Goal: Task Accomplishment & Management: Manage account settings

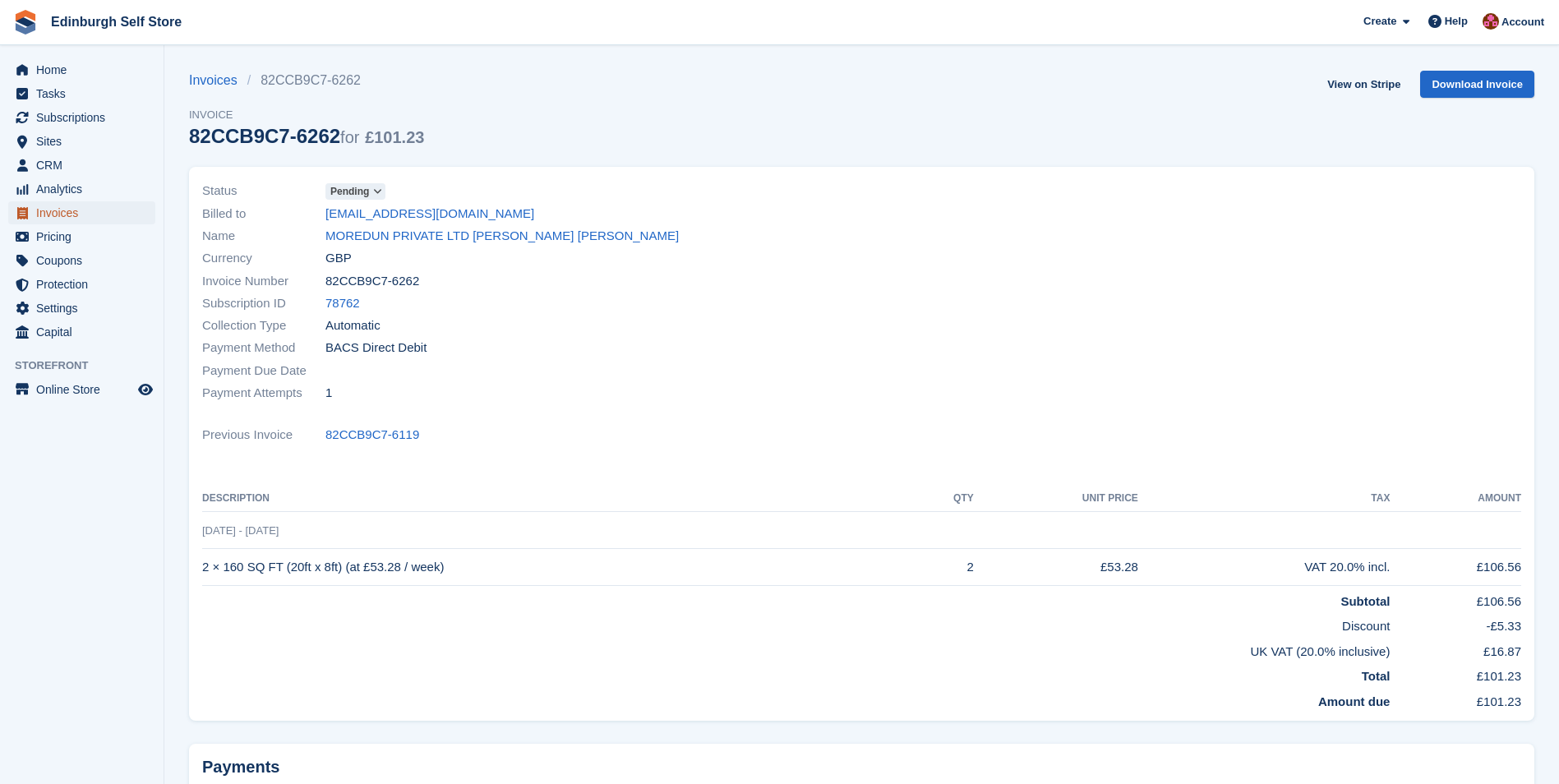
click at [50, 210] on span "Invoices" at bounding box center [85, 212] width 99 height 23
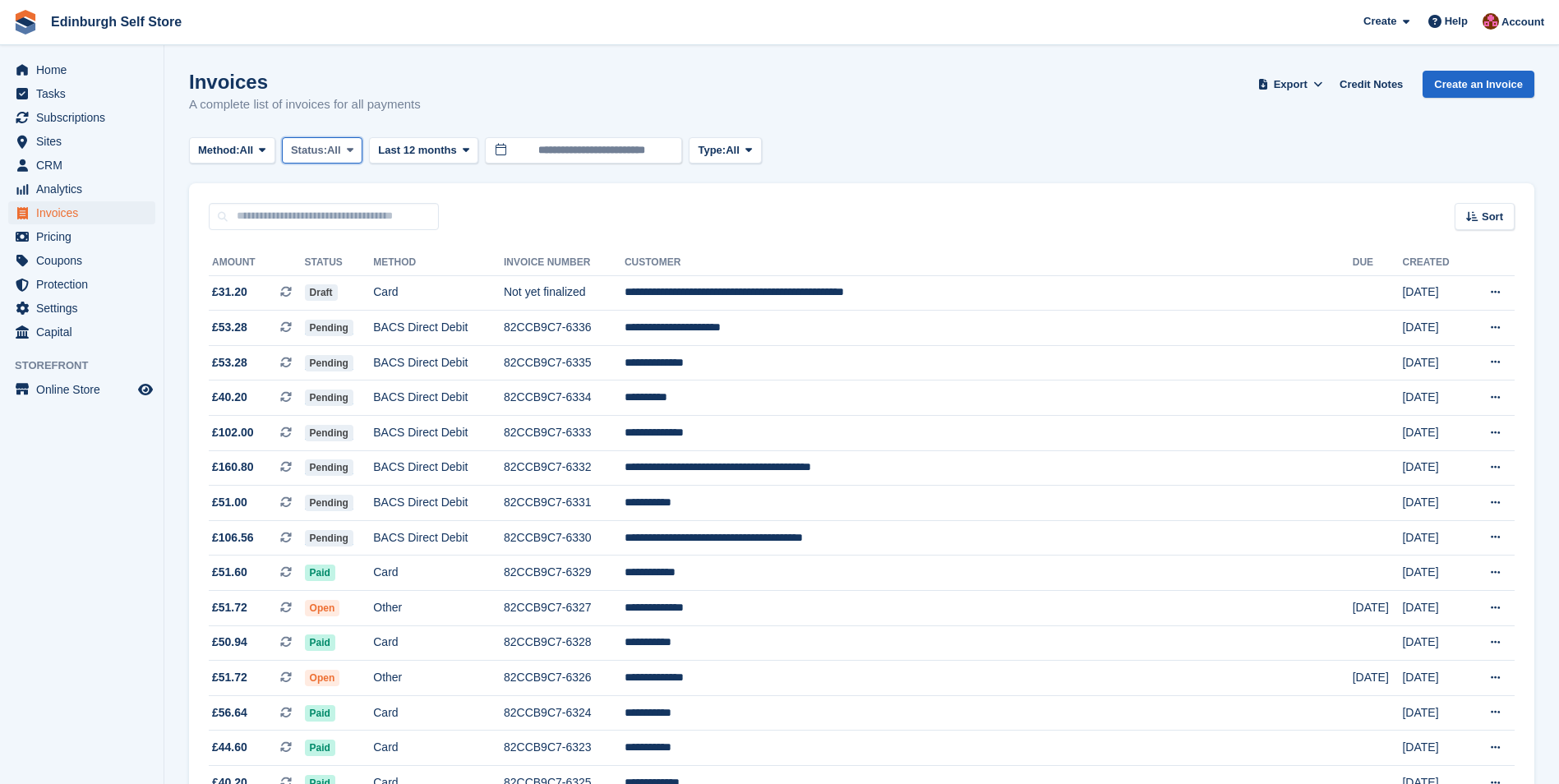
click at [327, 151] on span "Status:" at bounding box center [309, 150] width 36 height 16
click at [340, 276] on link "Open" at bounding box center [361, 277] width 143 height 30
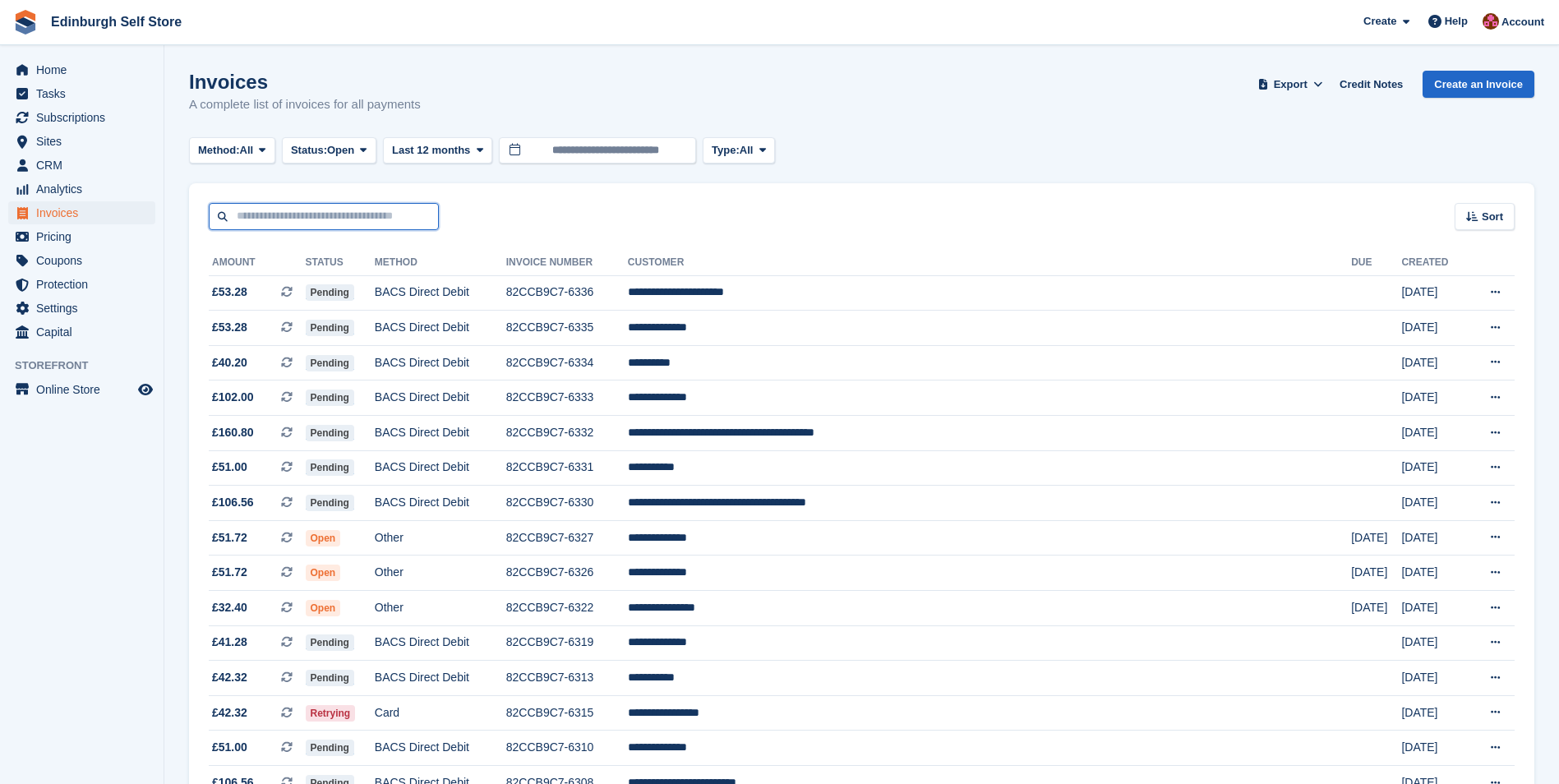
click at [261, 216] on input "text" at bounding box center [324, 216] width 230 height 27
type input "******"
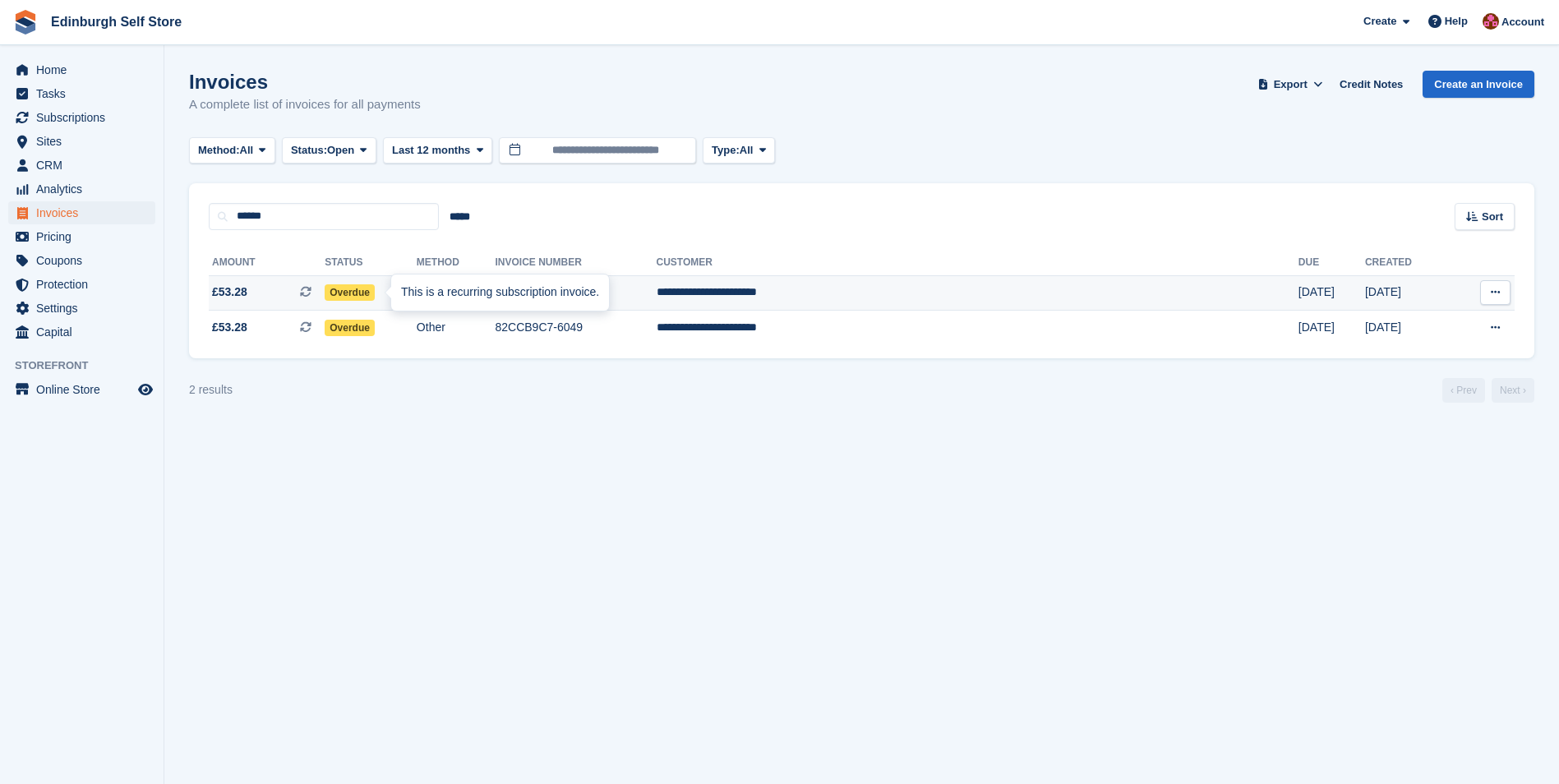
click at [398, 297] on div "This is a recurring subscription invoice." at bounding box center [499, 292] width 217 height 36
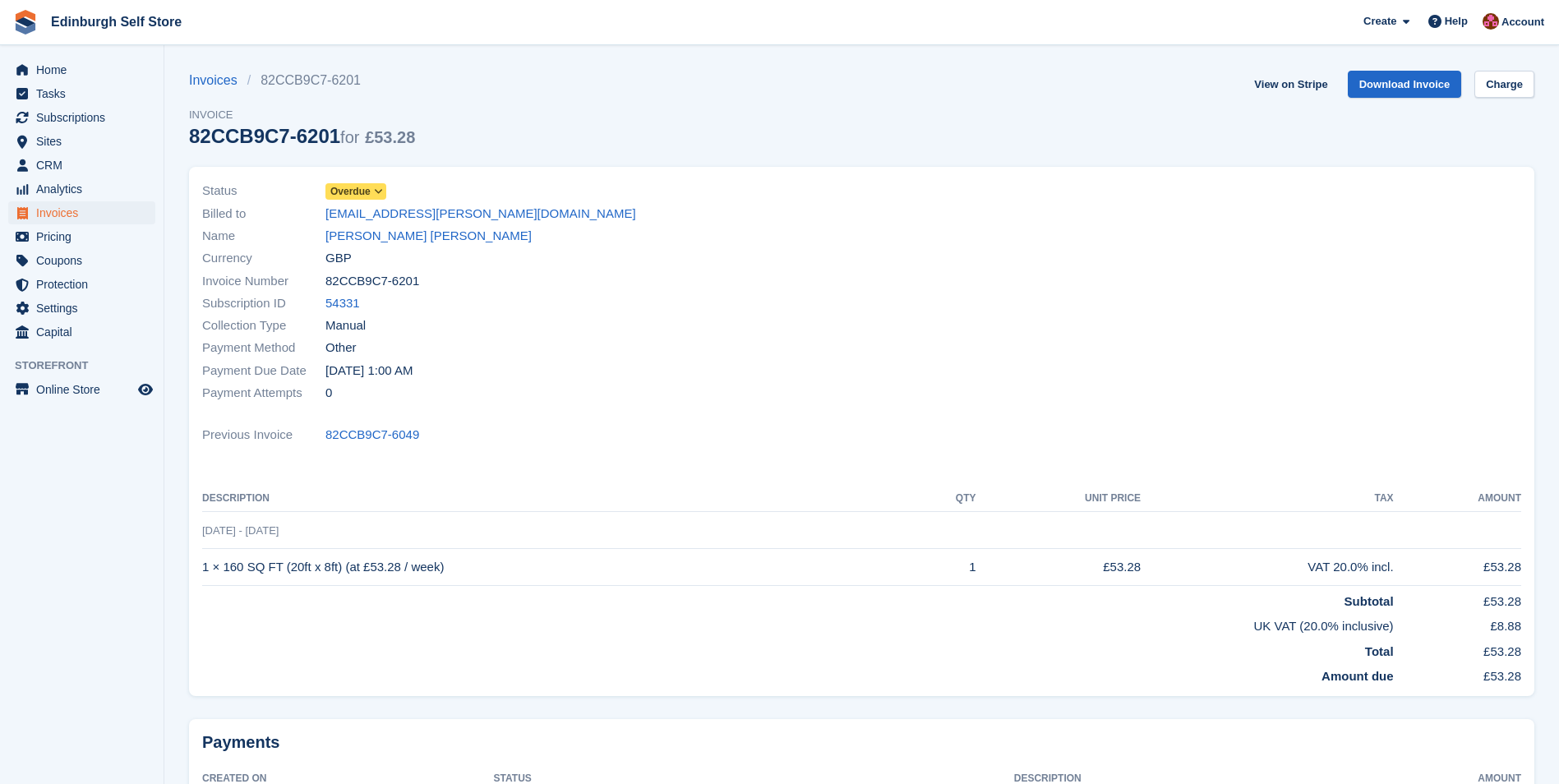
click at [372, 188] on span at bounding box center [378, 191] width 13 height 13
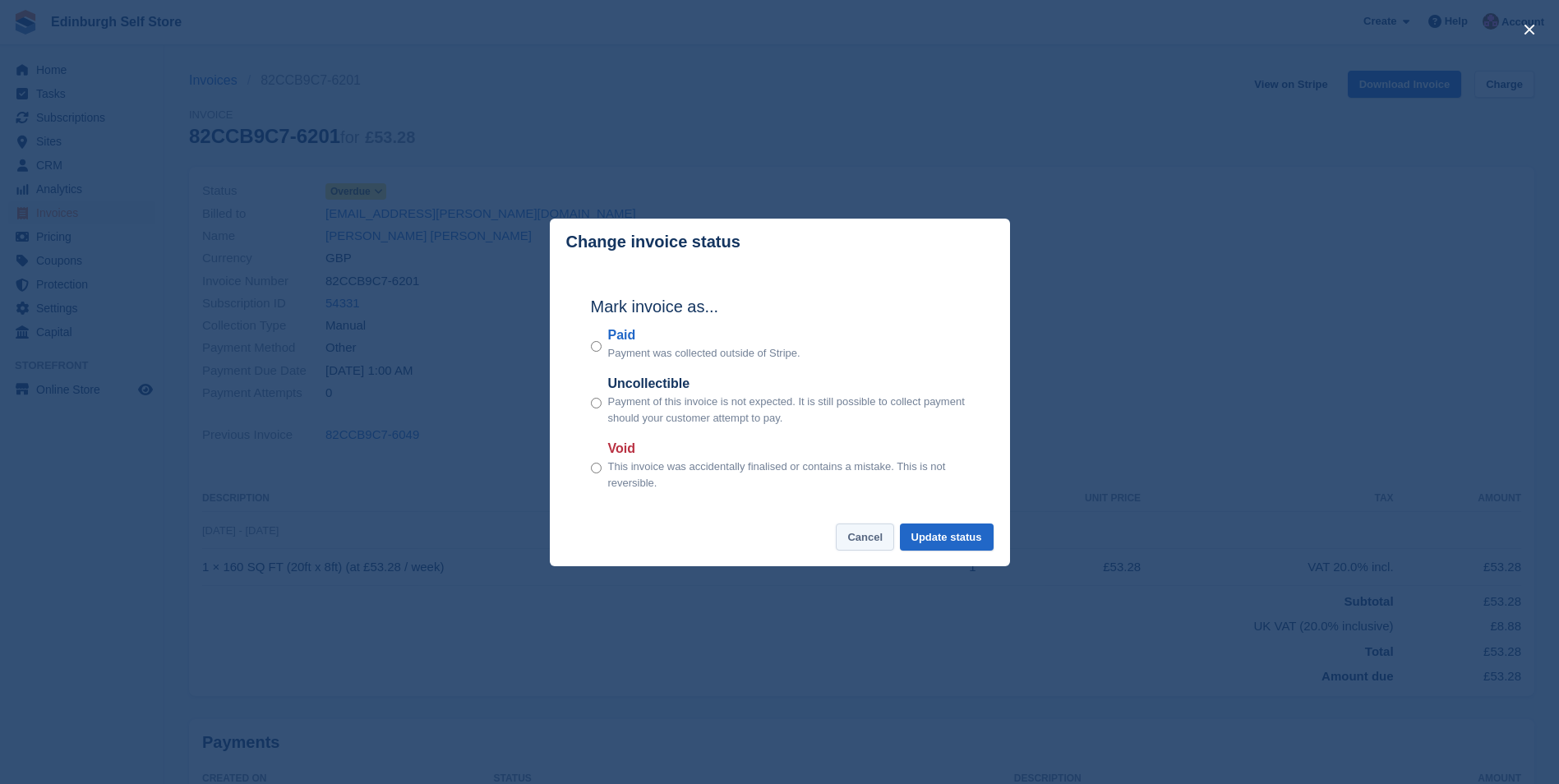
click at [859, 541] on button "Cancel" at bounding box center [864, 537] width 58 height 27
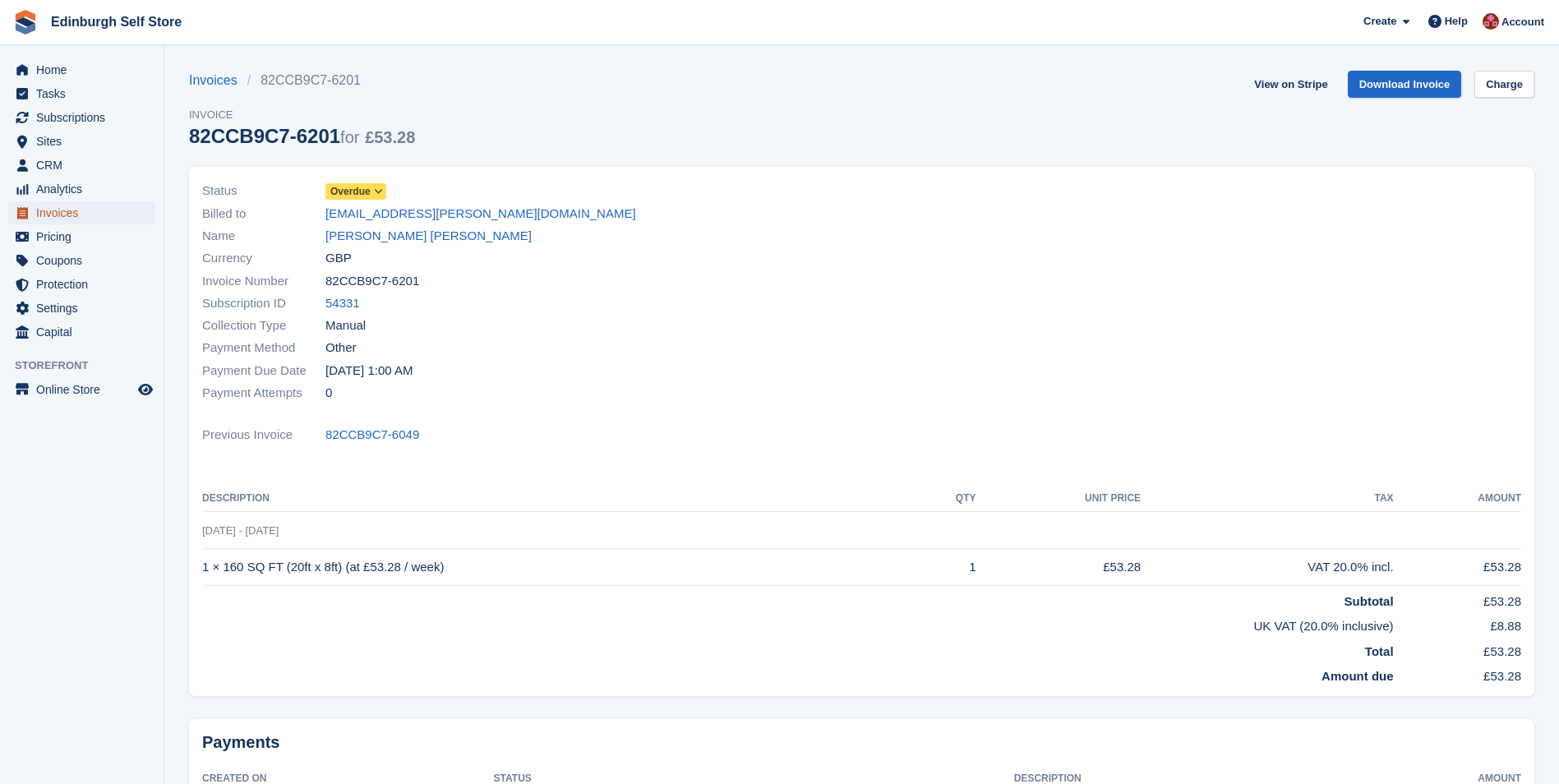
click at [82, 210] on span "Invoices" at bounding box center [85, 212] width 99 height 23
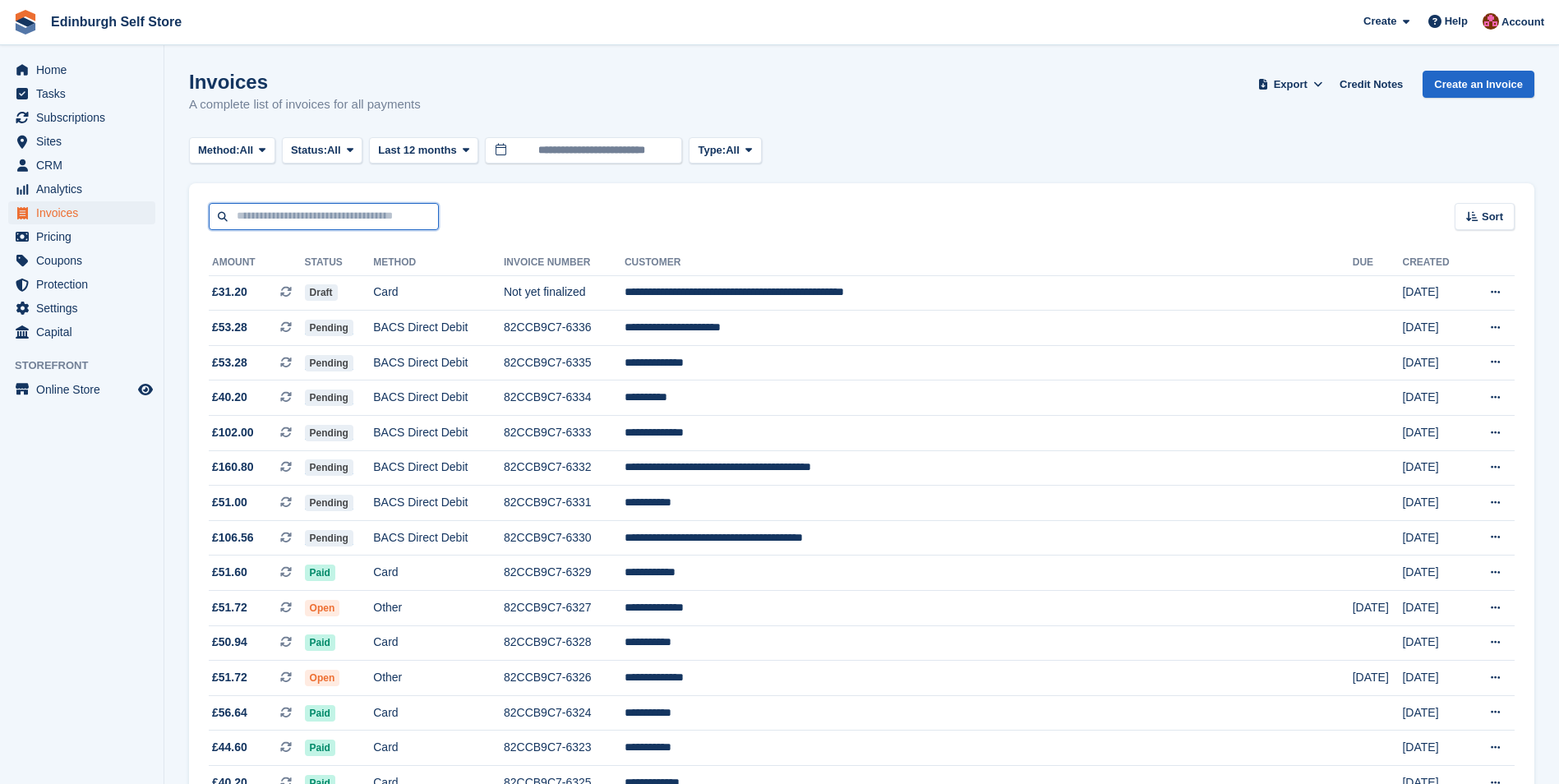
click at [295, 215] on input "text" at bounding box center [324, 216] width 230 height 27
type input "******"
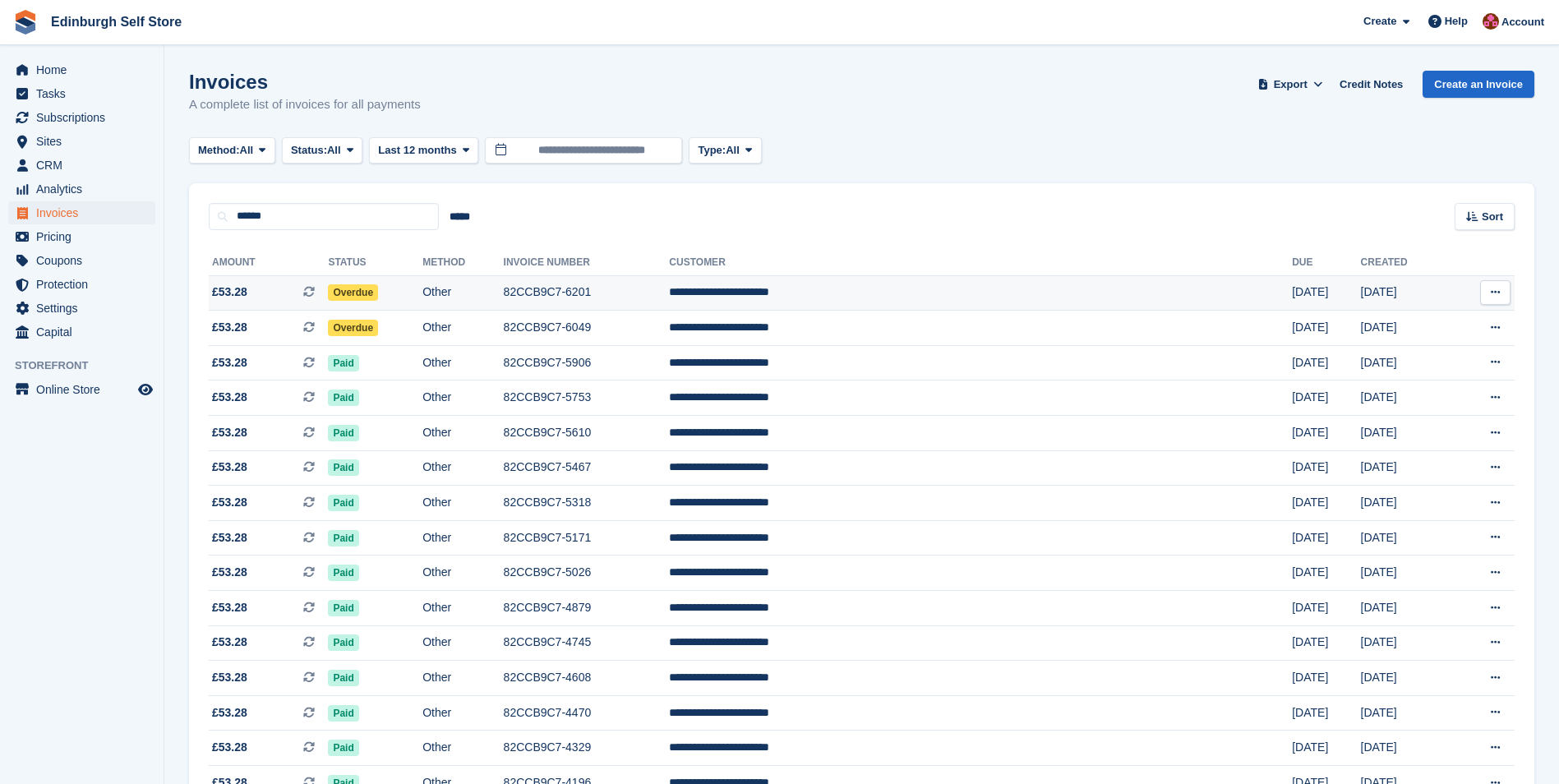
click at [243, 285] on span "£53.28" at bounding box center [229, 292] width 35 height 17
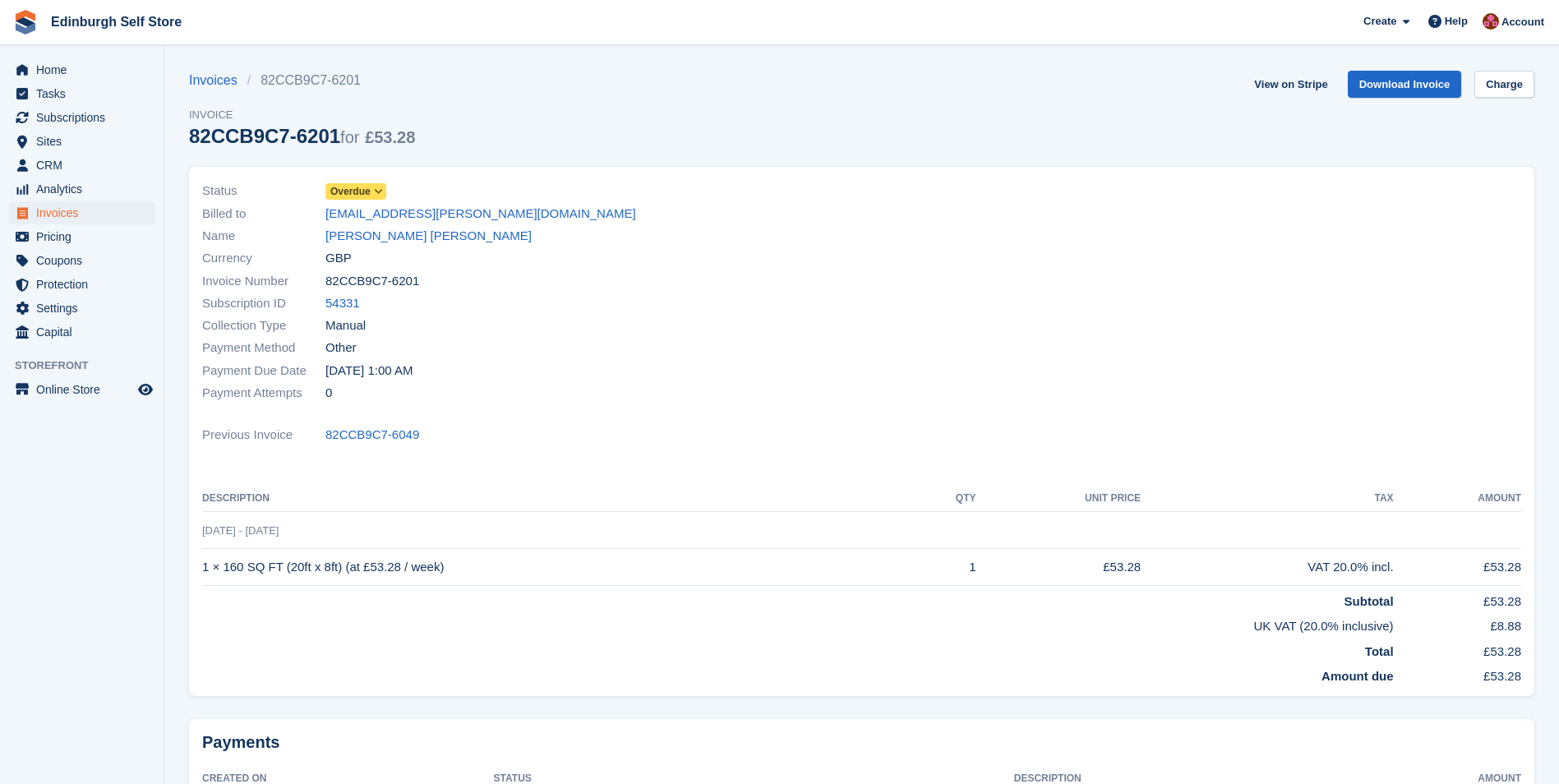
click at [341, 187] on span "Overdue" at bounding box center [350, 191] width 40 height 14
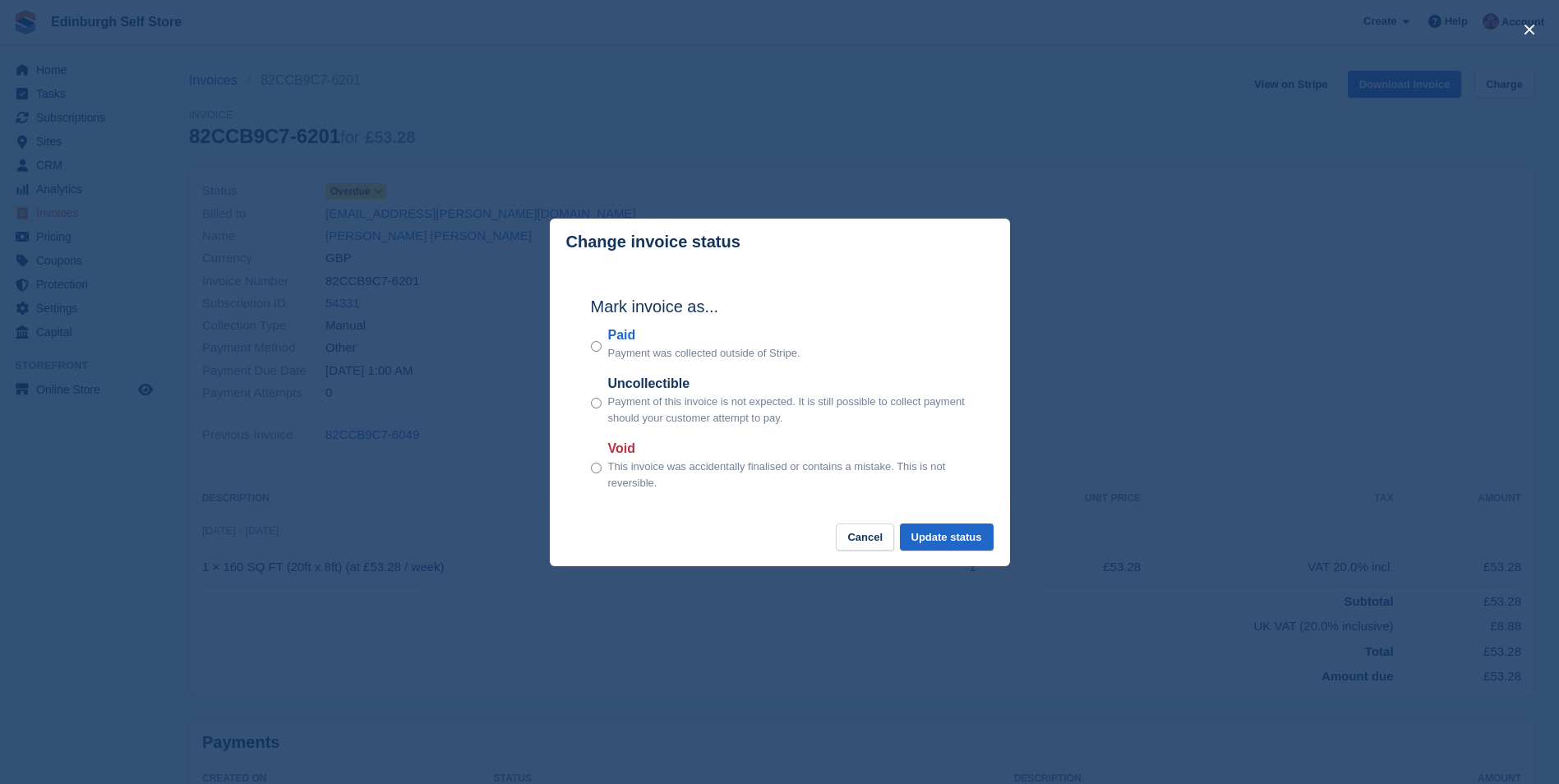
click at [614, 337] on label "Paid" at bounding box center [704, 335] width 193 height 20
click at [938, 539] on button "Update status" at bounding box center [947, 537] width 94 height 27
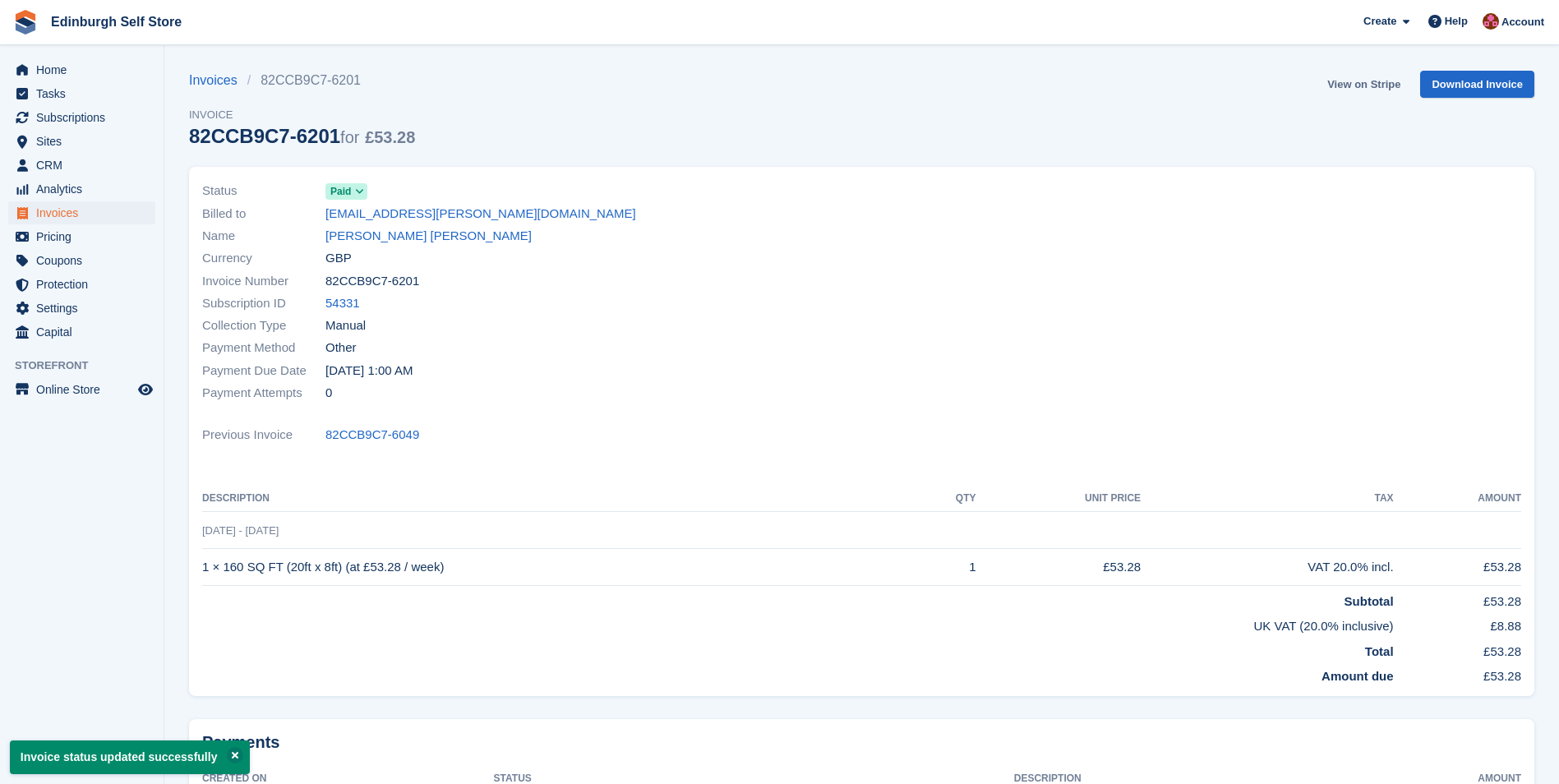
click at [1354, 80] on link "View on Stripe" at bounding box center [1363, 84] width 86 height 27
click at [76, 210] on span "Invoices" at bounding box center [85, 212] width 99 height 23
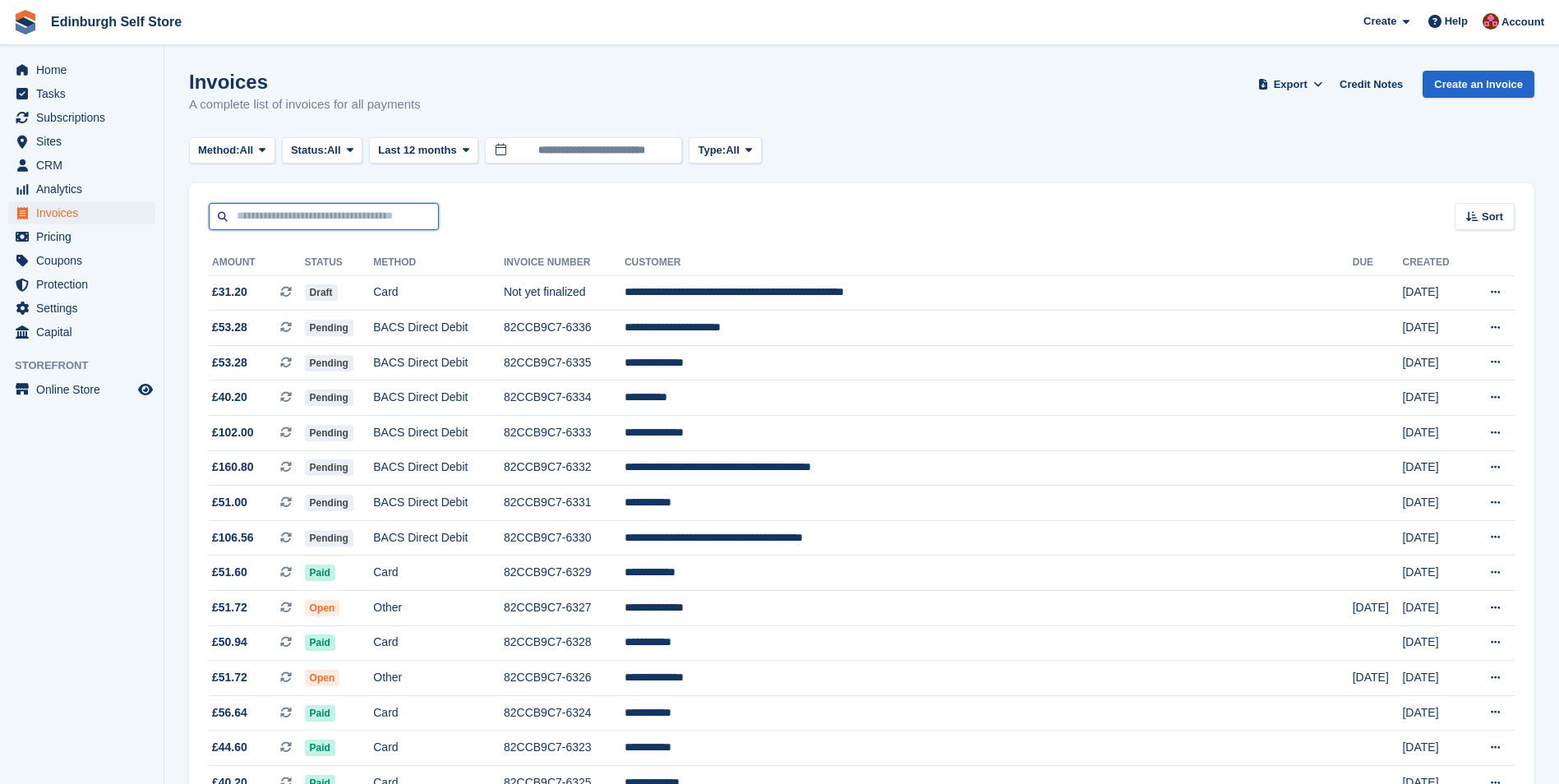
click at [325, 213] on input "text" at bounding box center [324, 216] width 230 height 27
type input "******"
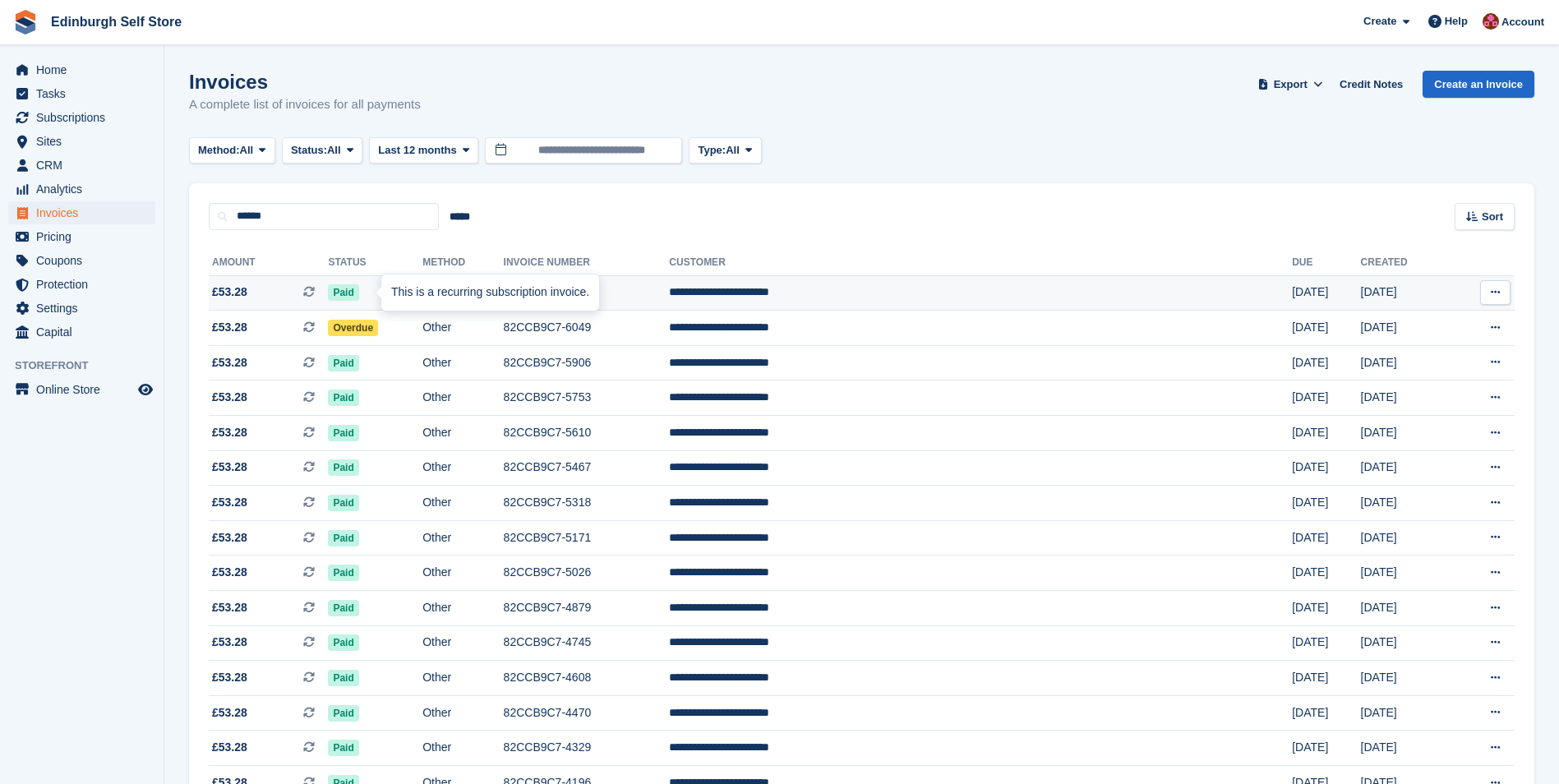
click at [389, 291] on div "This is a recurring subscription invoice." at bounding box center [489, 292] width 217 height 36
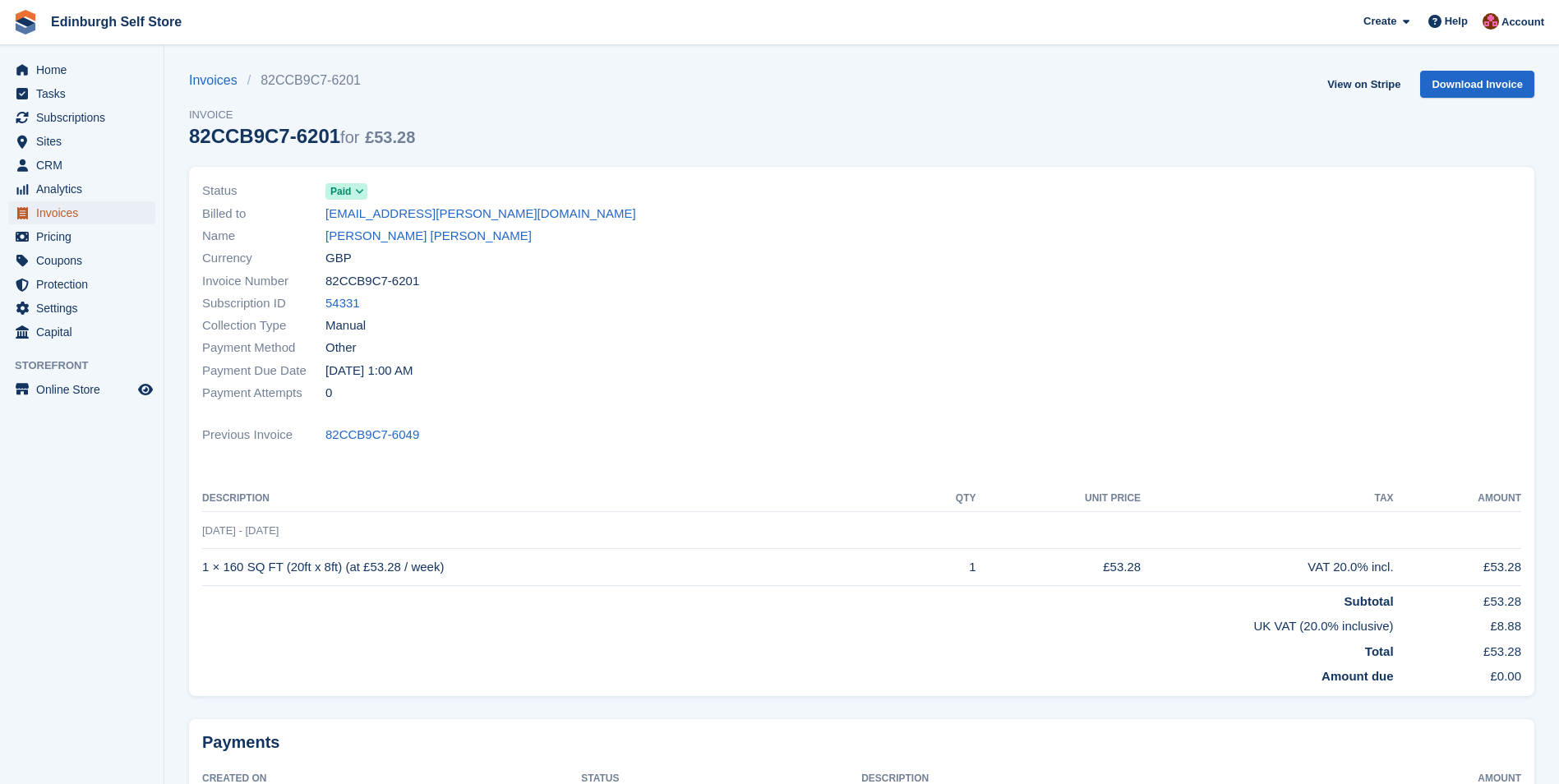
click at [49, 210] on span "Invoices" at bounding box center [85, 212] width 99 height 23
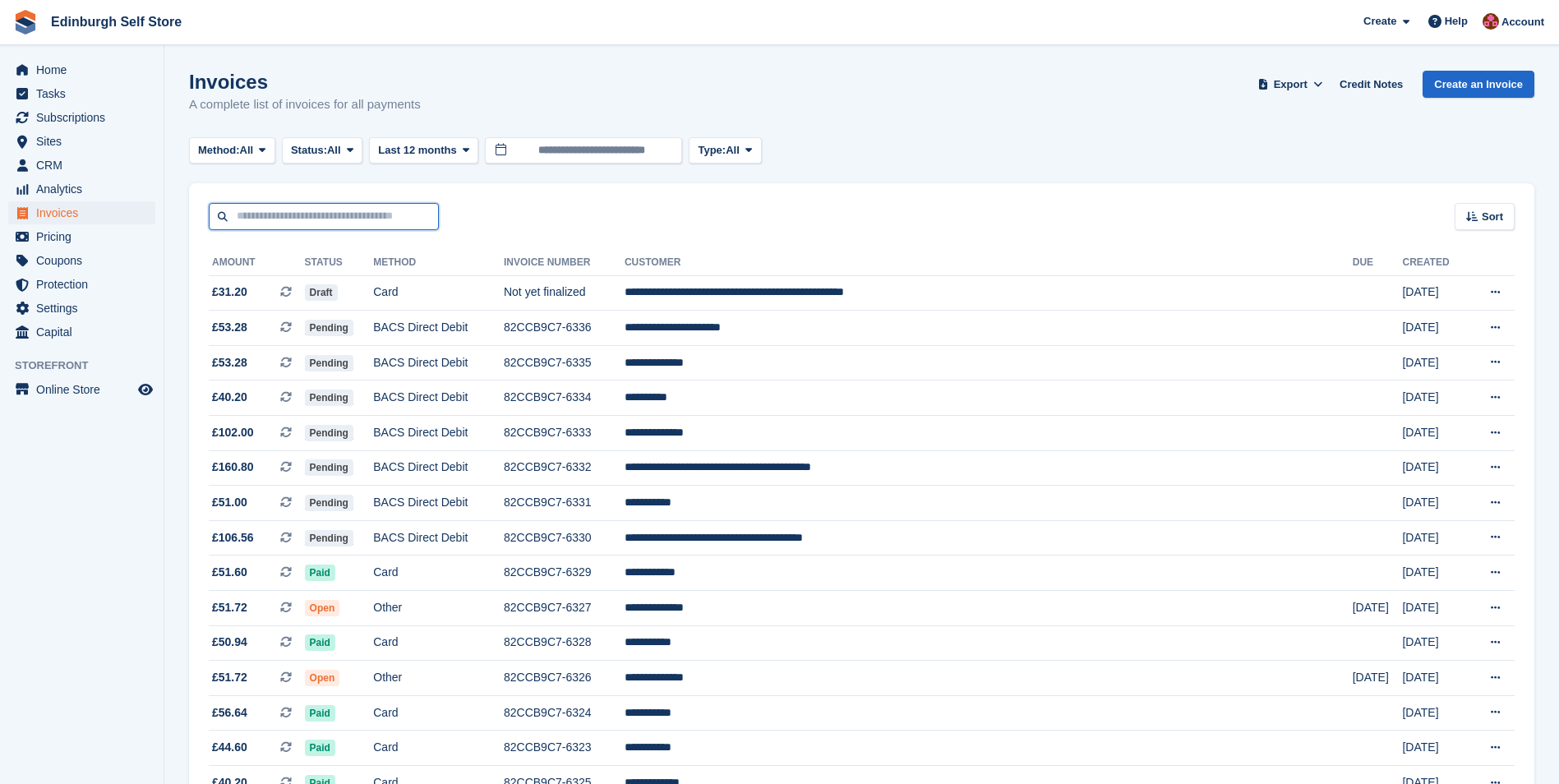
click at [347, 210] on input "text" at bounding box center [324, 216] width 230 height 27
type input "******"
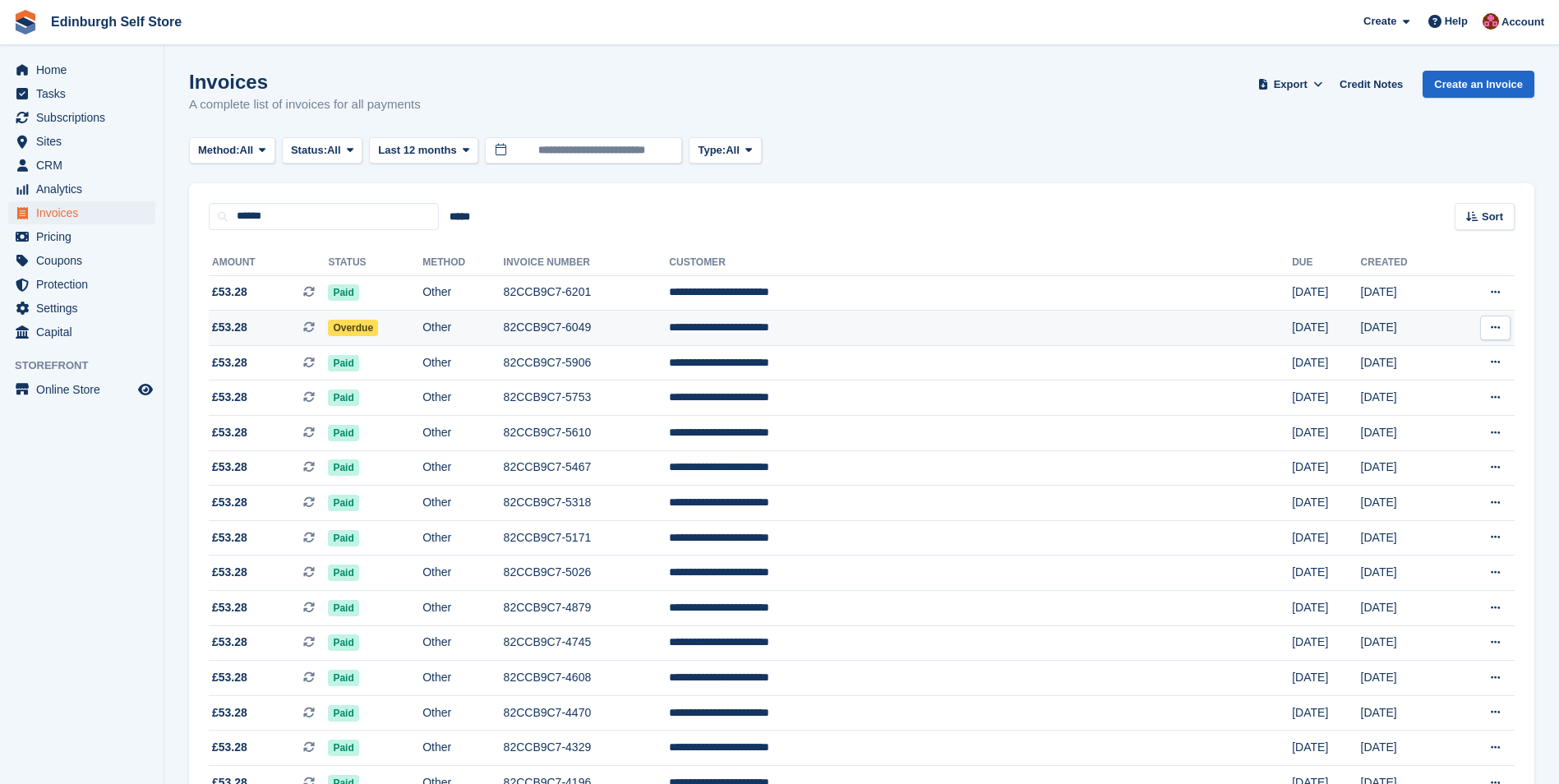
click at [378, 328] on span "Overdue" at bounding box center [353, 327] width 50 height 16
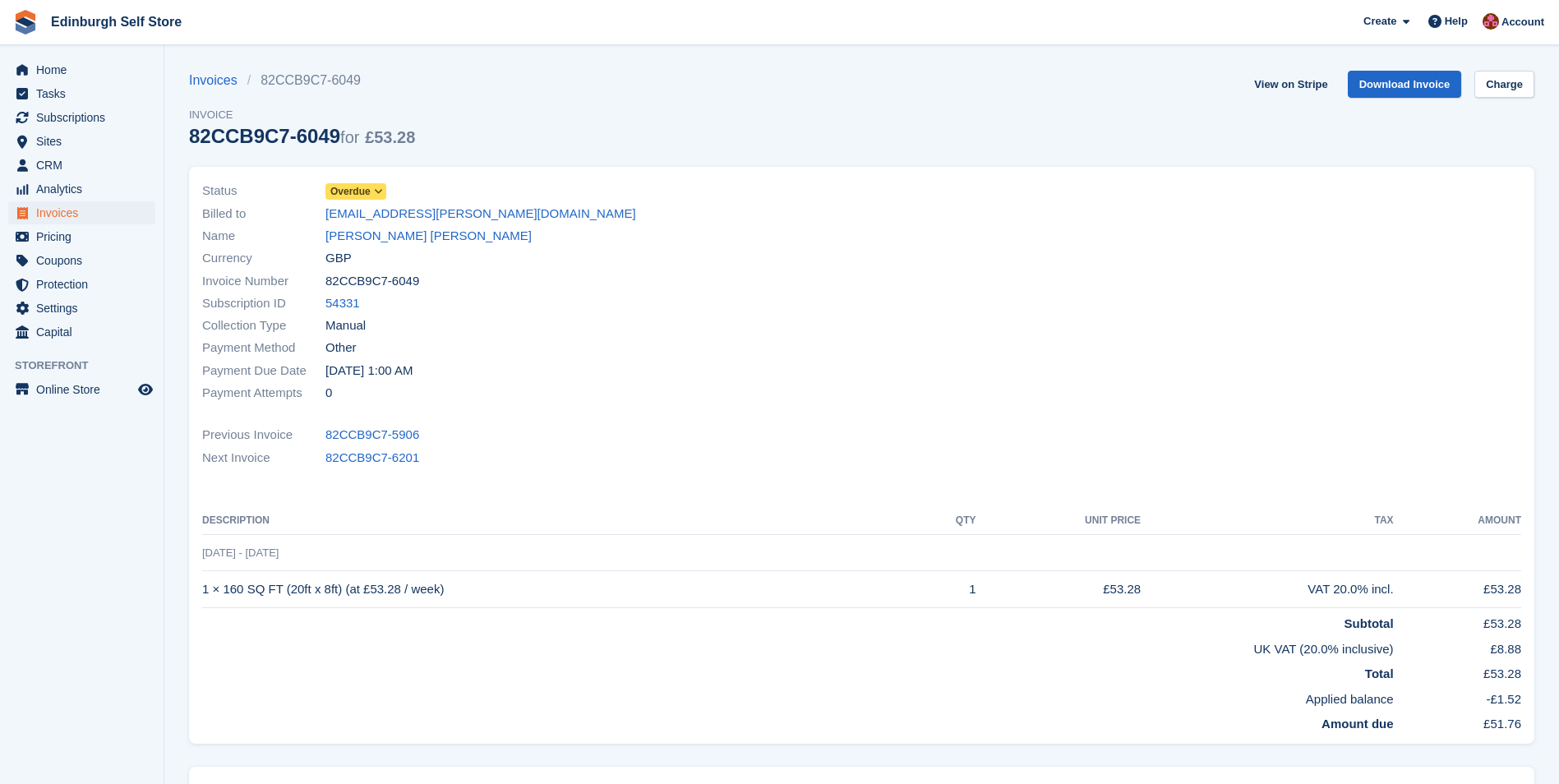
click at [347, 187] on span "Overdue" at bounding box center [350, 191] width 40 height 14
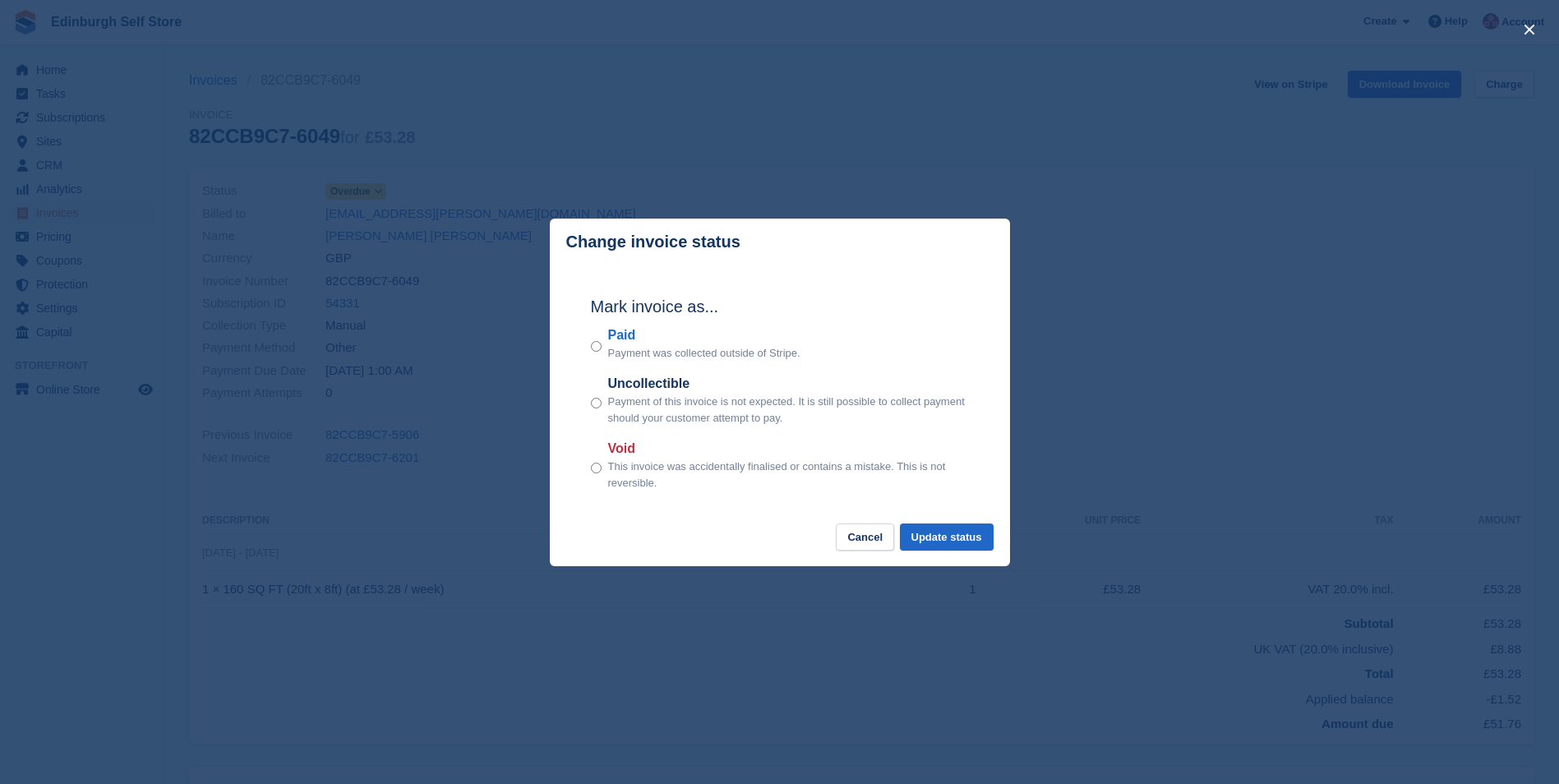
click at [602, 341] on div "Paid Payment was collected outside of Stripe." at bounding box center [779, 343] width 378 height 36
click at [945, 536] on button "Update status" at bounding box center [947, 537] width 94 height 27
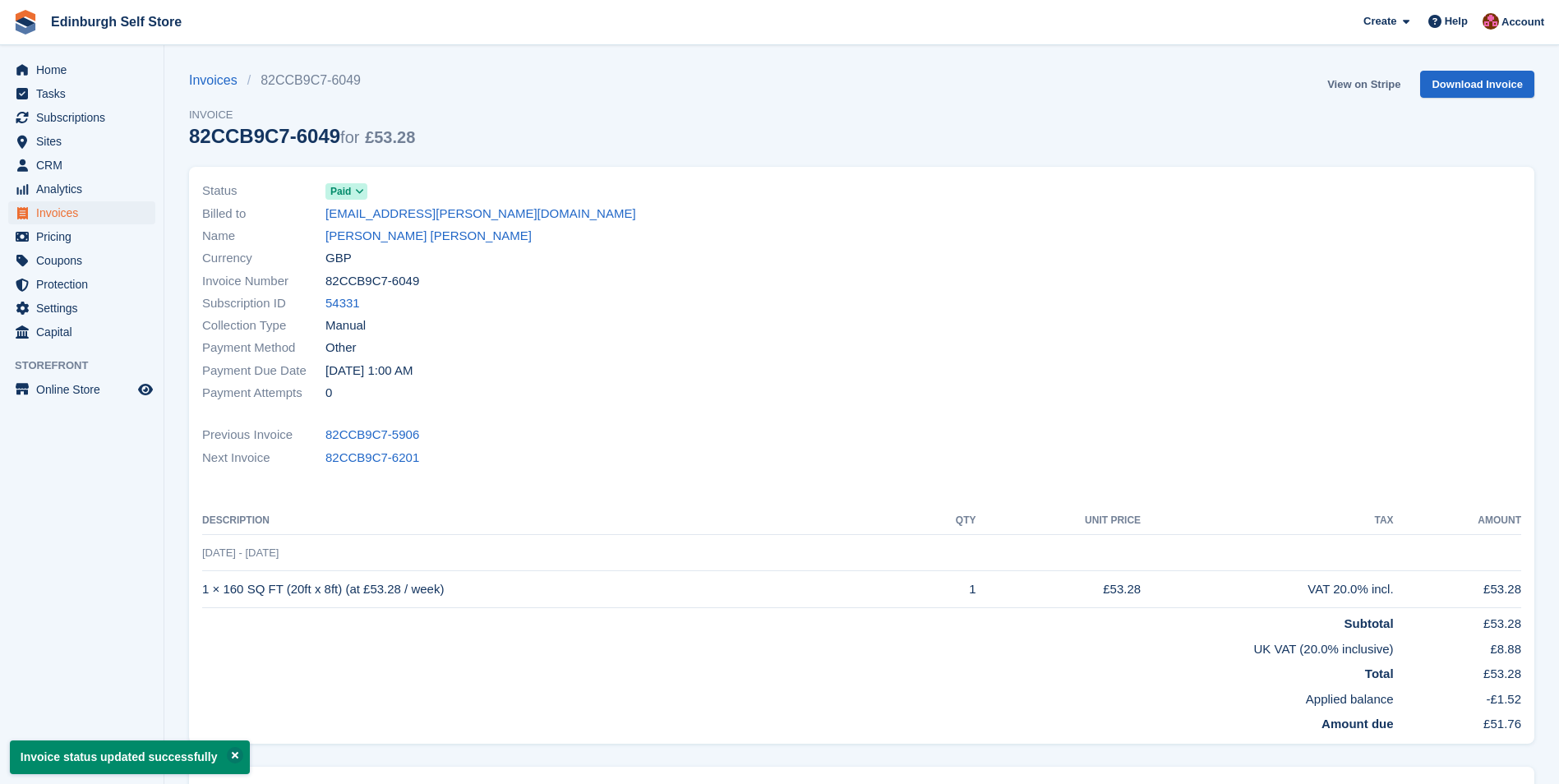
click at [1352, 77] on link "View on Stripe" at bounding box center [1363, 84] width 86 height 27
click at [102, 208] on span "Invoices" at bounding box center [85, 212] width 99 height 23
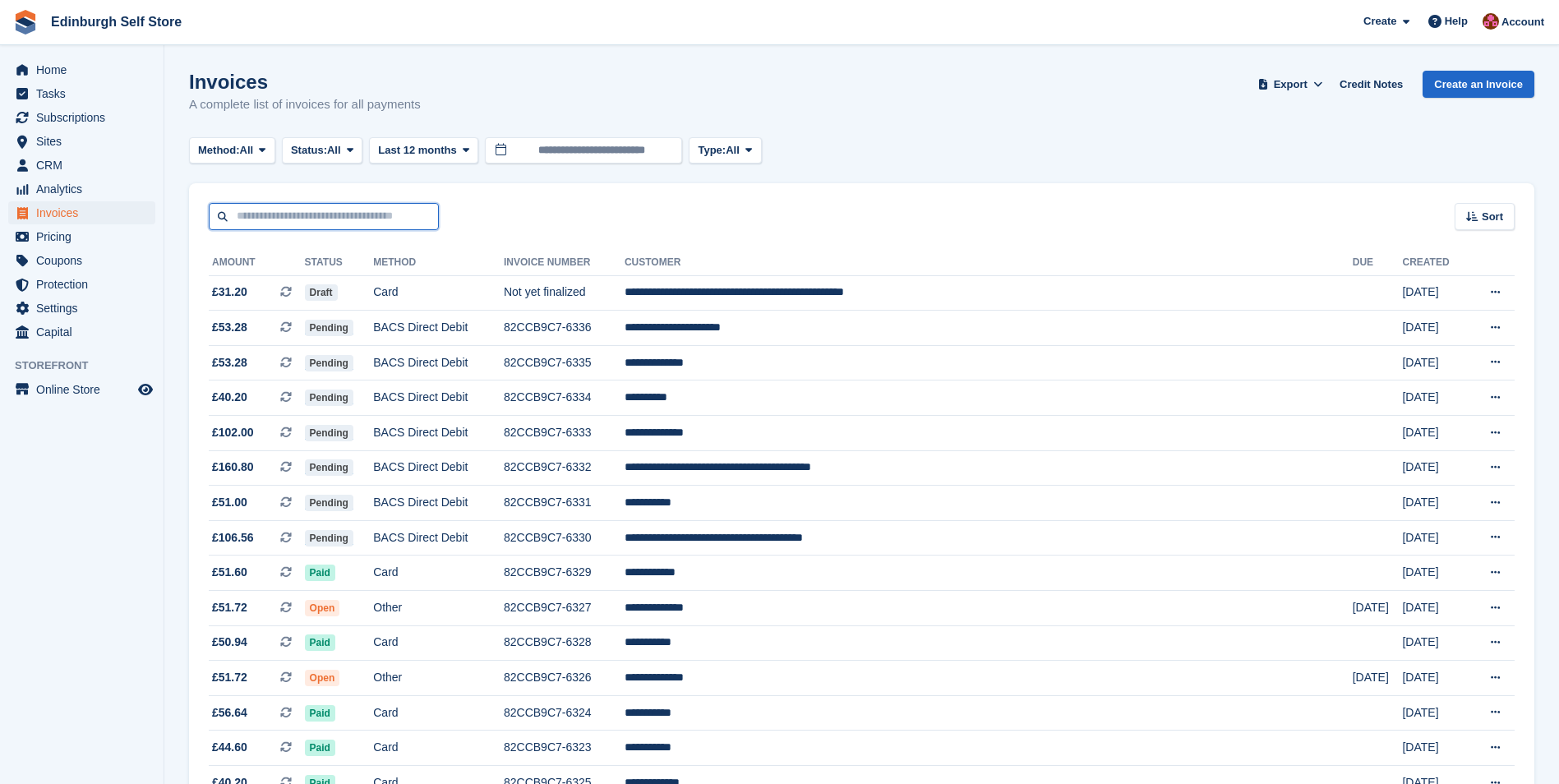
click at [274, 216] on input "text" at bounding box center [324, 216] width 230 height 27
type input "*****"
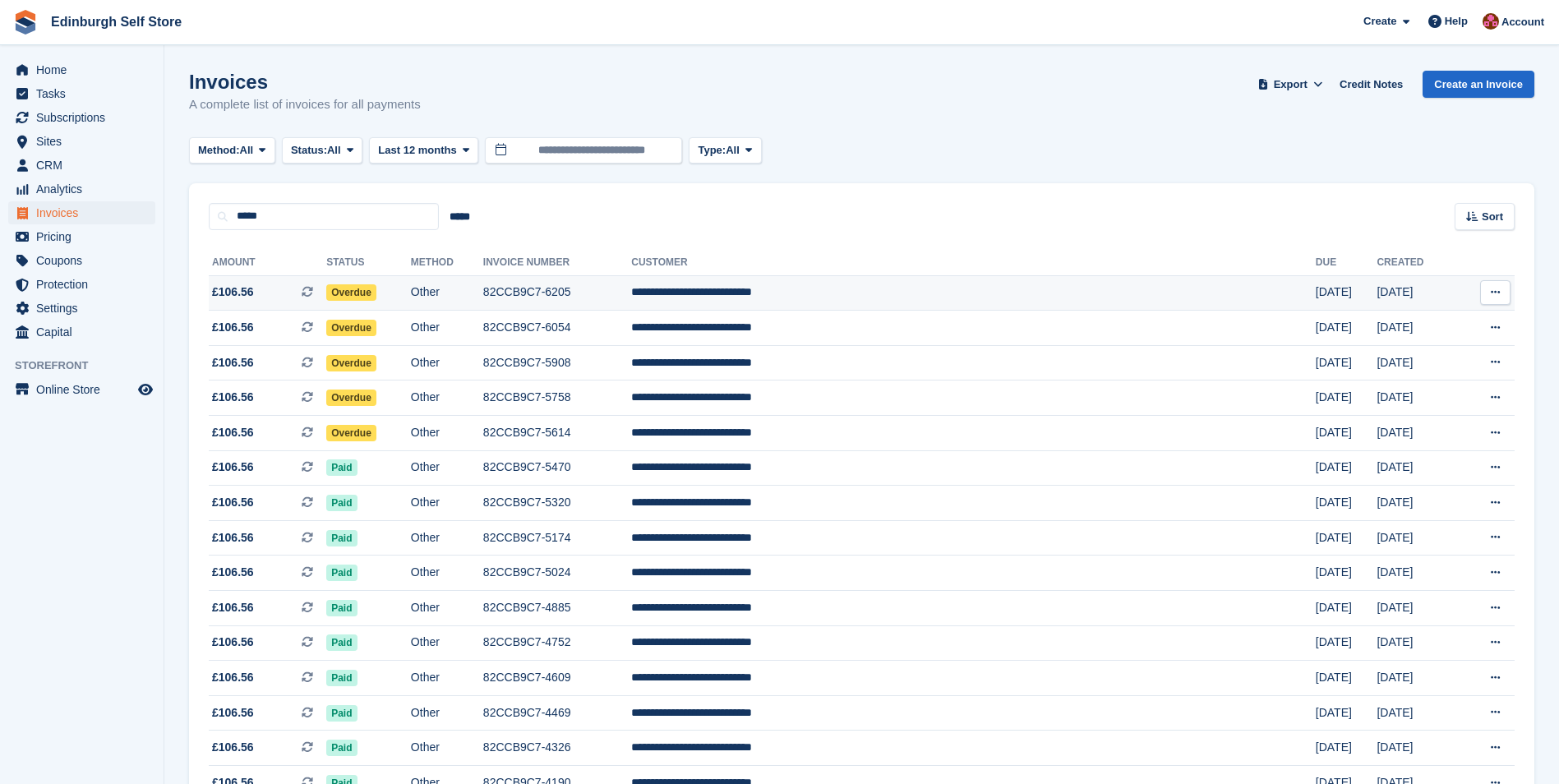
click at [248, 291] on span "£106.56" at bounding box center [233, 292] width 42 height 17
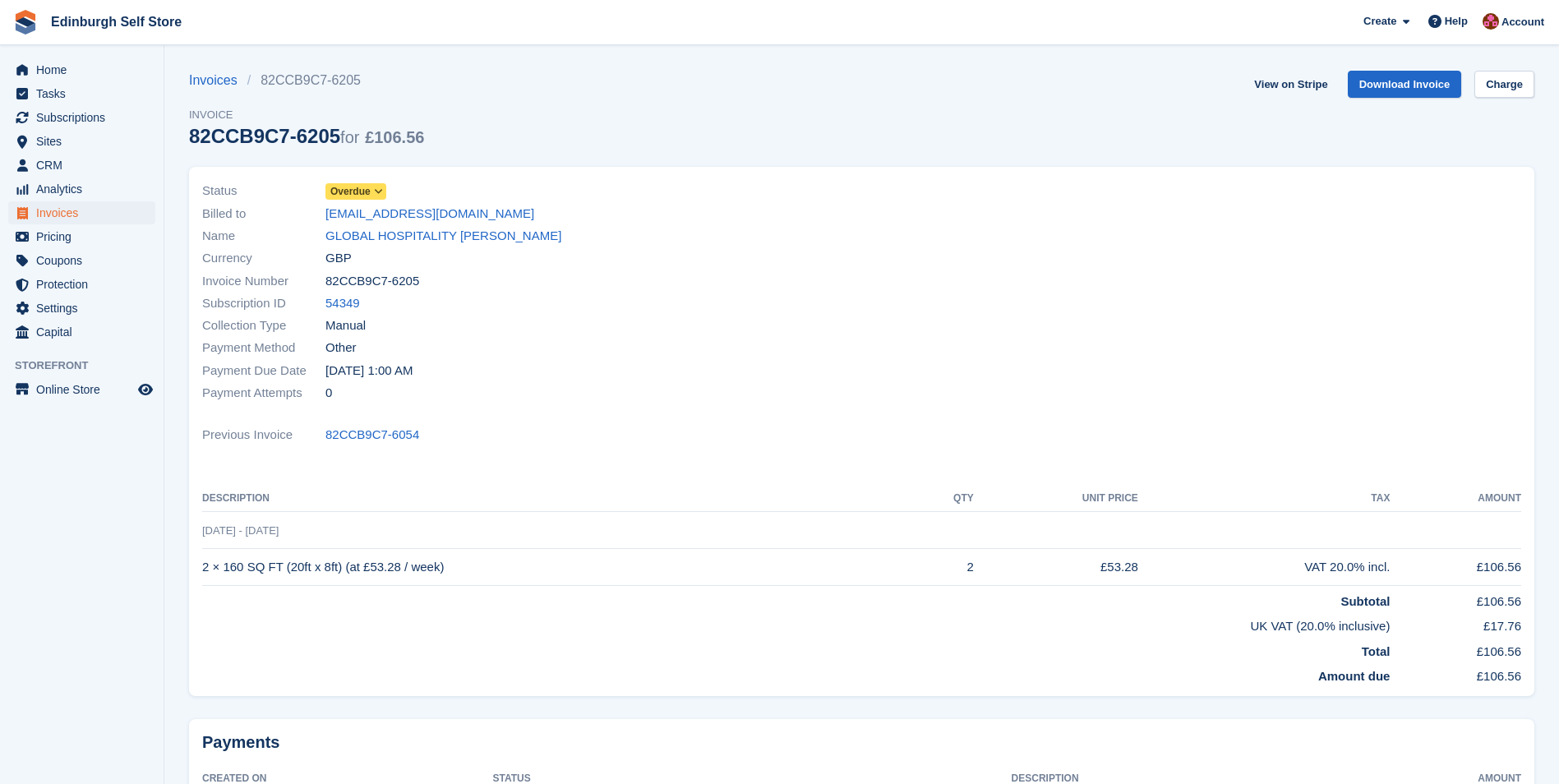
click at [374, 192] on icon at bounding box center [378, 192] width 9 height 10
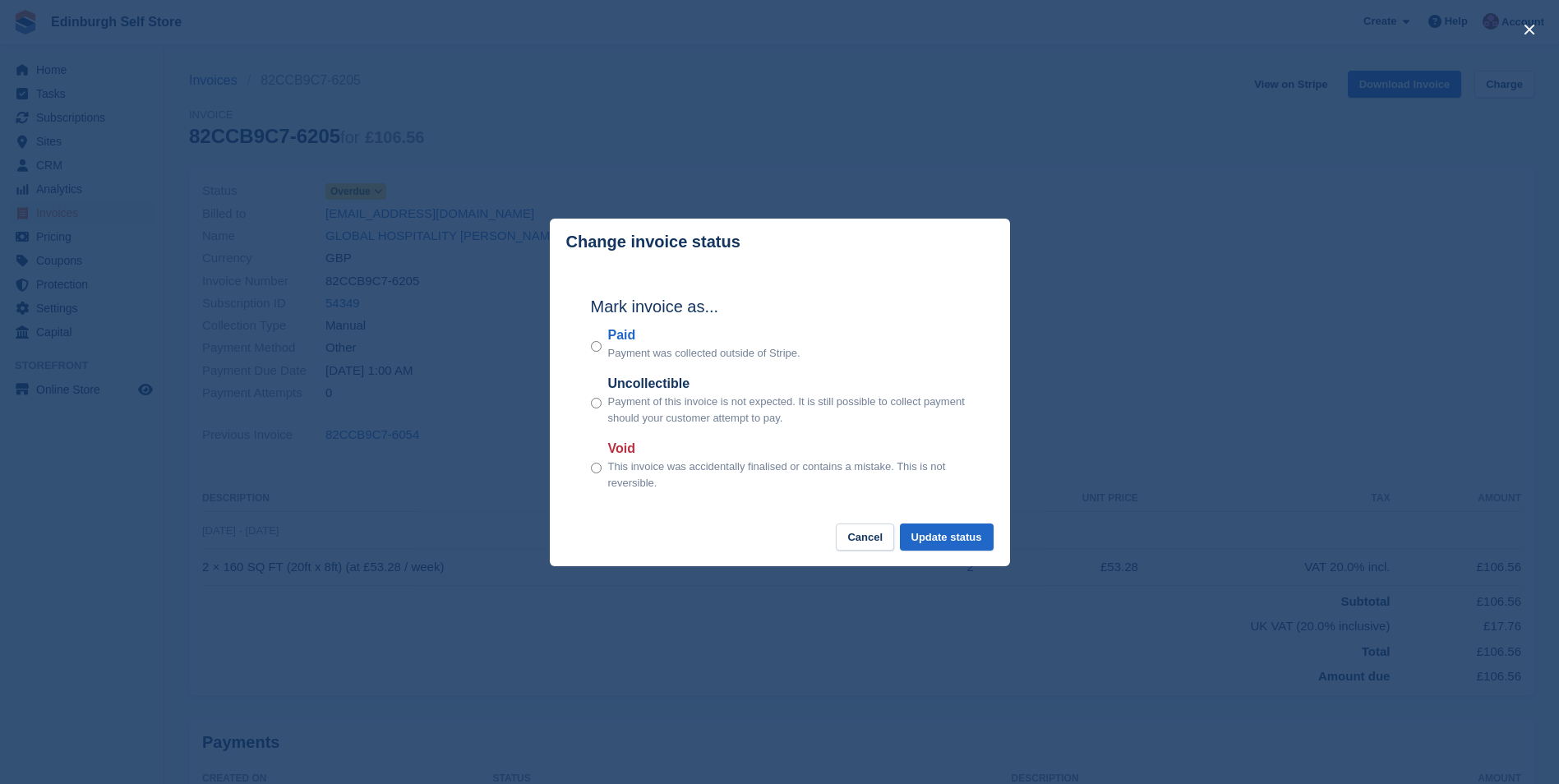
click at [612, 340] on label "Paid" at bounding box center [704, 335] width 193 height 20
click at [933, 535] on button "Update status" at bounding box center [947, 537] width 94 height 27
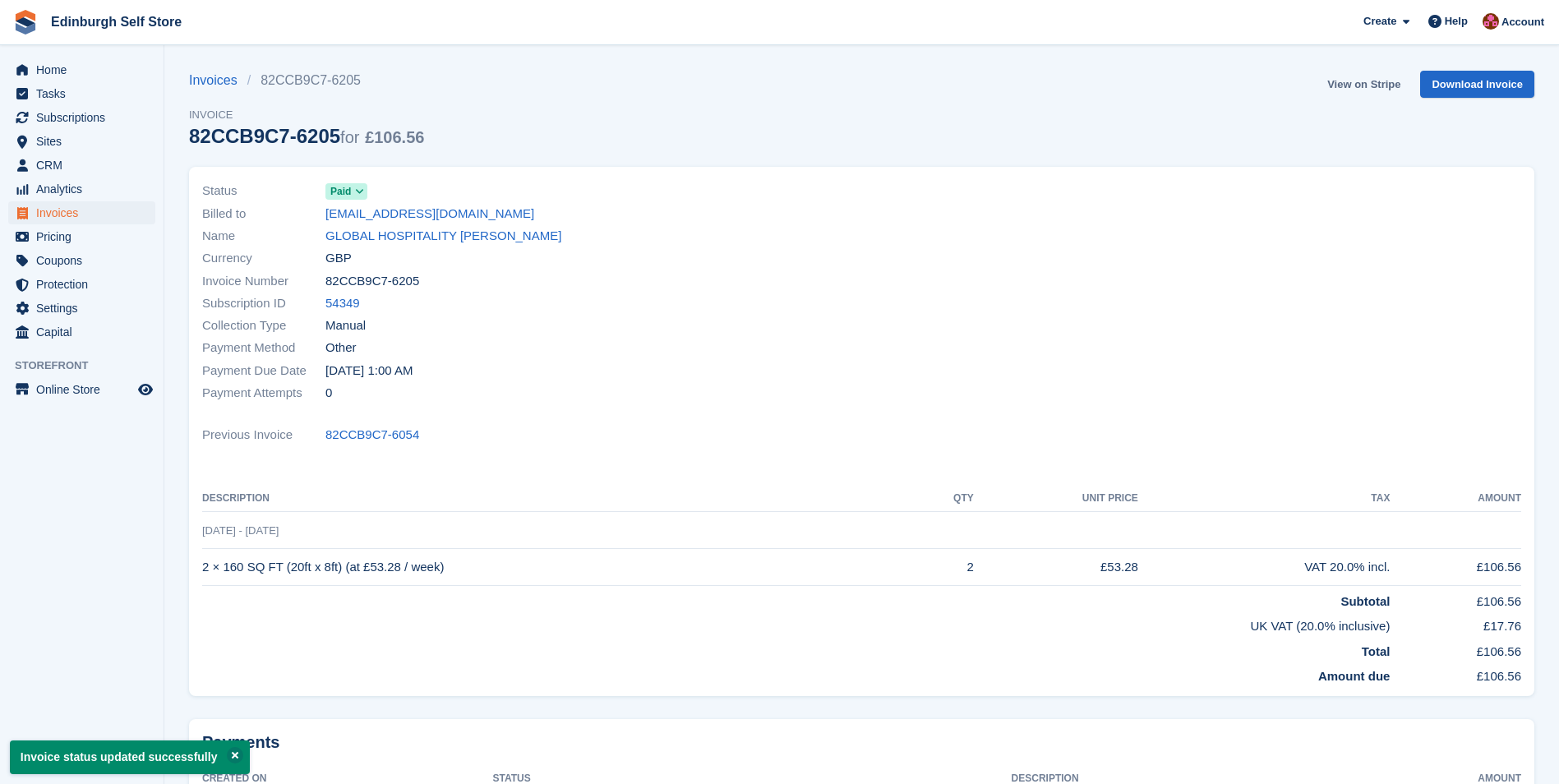
click at [1362, 81] on link "View on Stripe" at bounding box center [1363, 84] width 86 height 27
drag, startPoint x: 84, startPoint y: 212, endPoint x: 103, endPoint y: 211, distance: 19.0
click at [84, 212] on span "Invoices" at bounding box center [85, 212] width 99 height 23
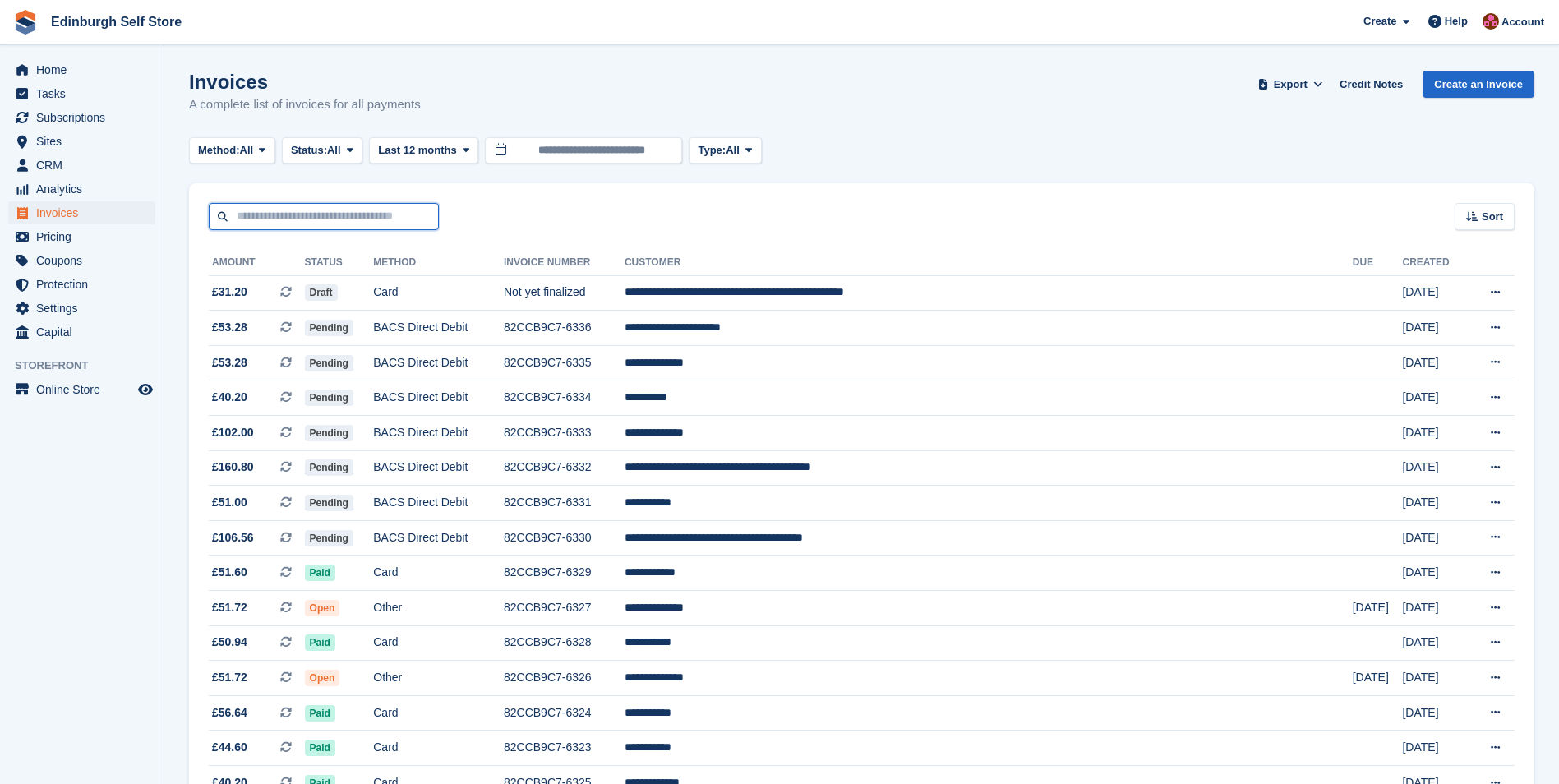
click at [295, 213] on input "text" at bounding box center [324, 216] width 230 height 27
type input "*****"
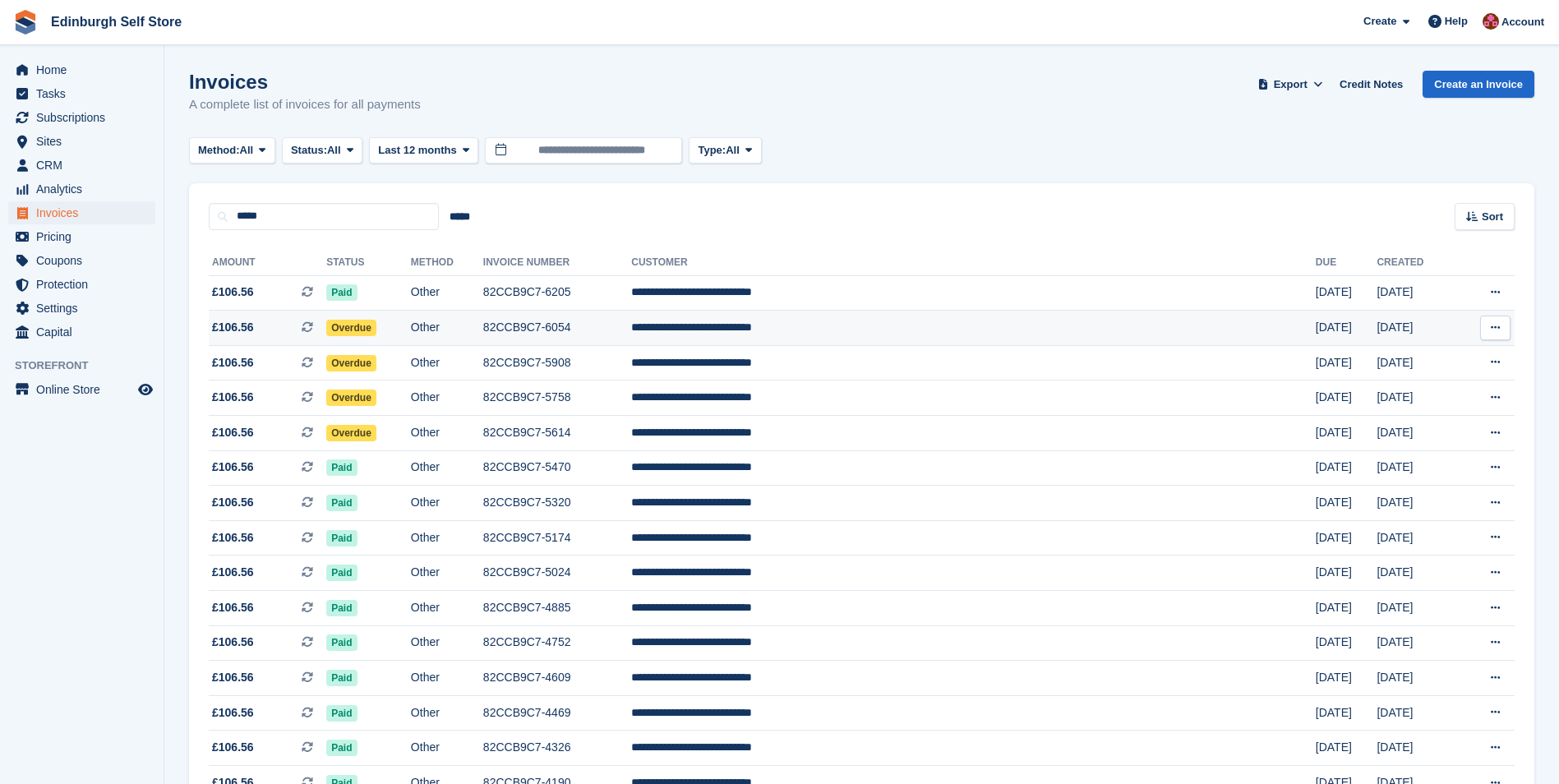
click at [376, 329] on span "Overdue" at bounding box center [351, 327] width 50 height 16
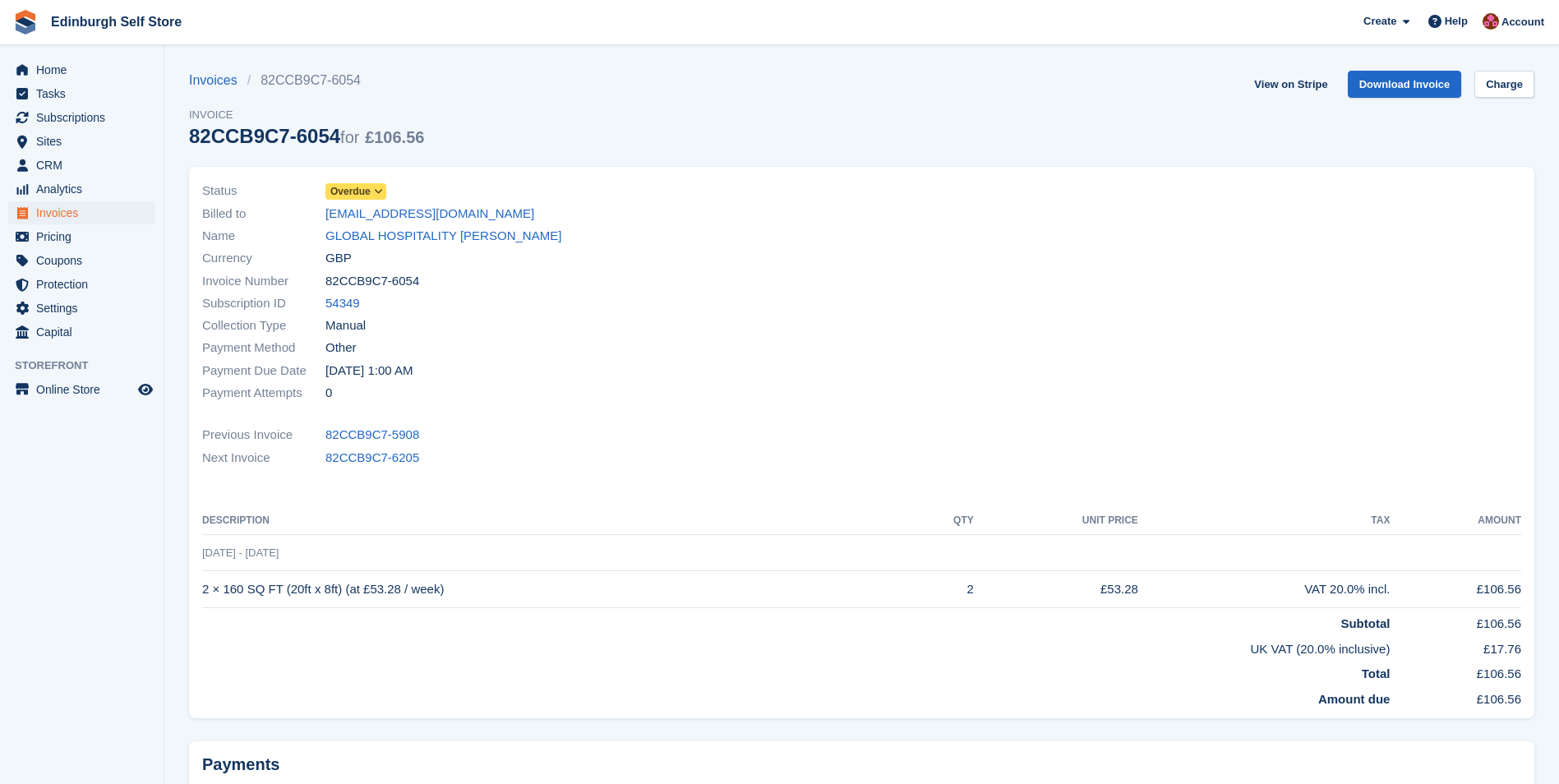
click at [377, 187] on icon at bounding box center [378, 192] width 9 height 10
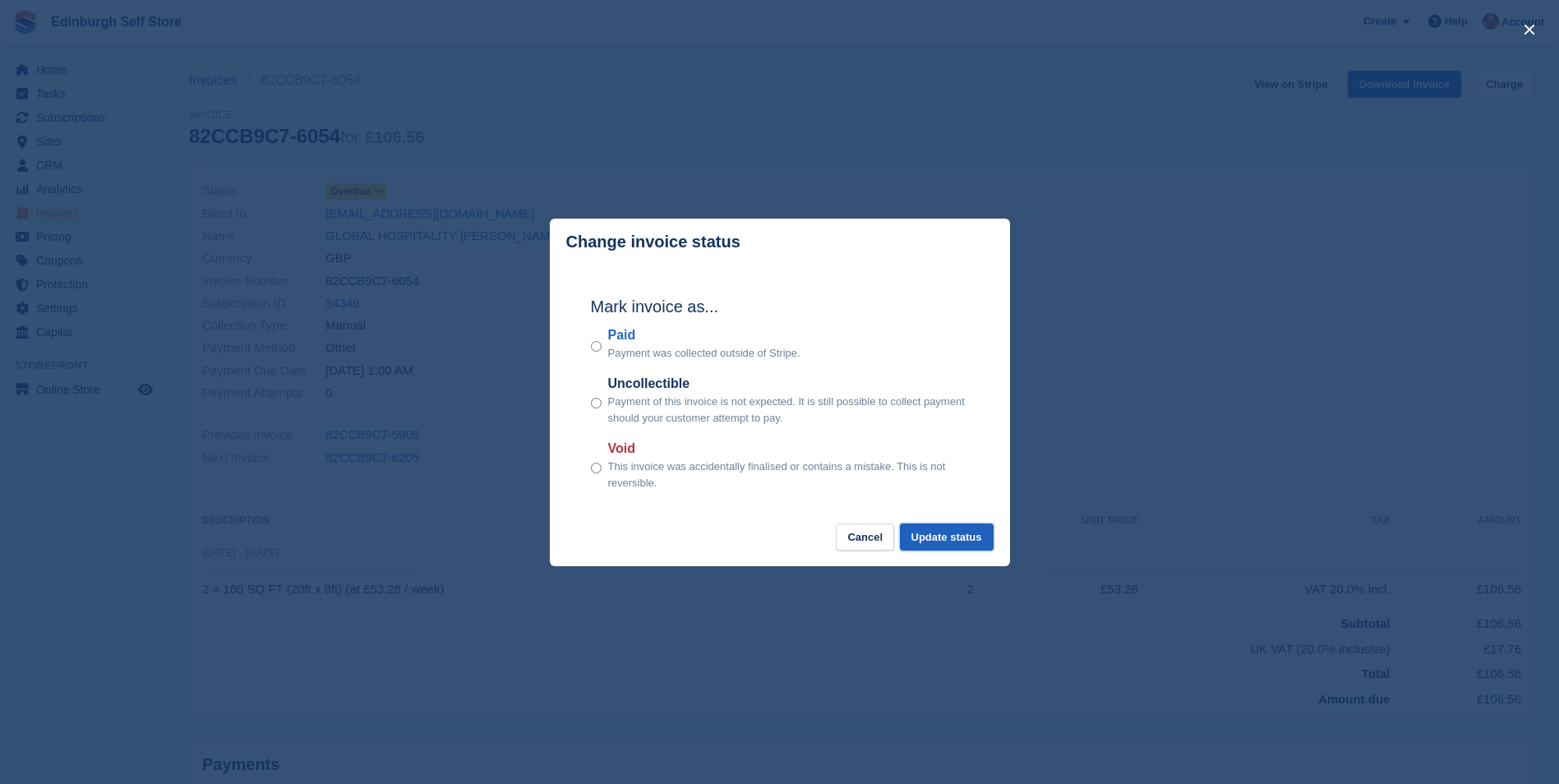
click at [922, 533] on button "Update status" at bounding box center [947, 537] width 94 height 27
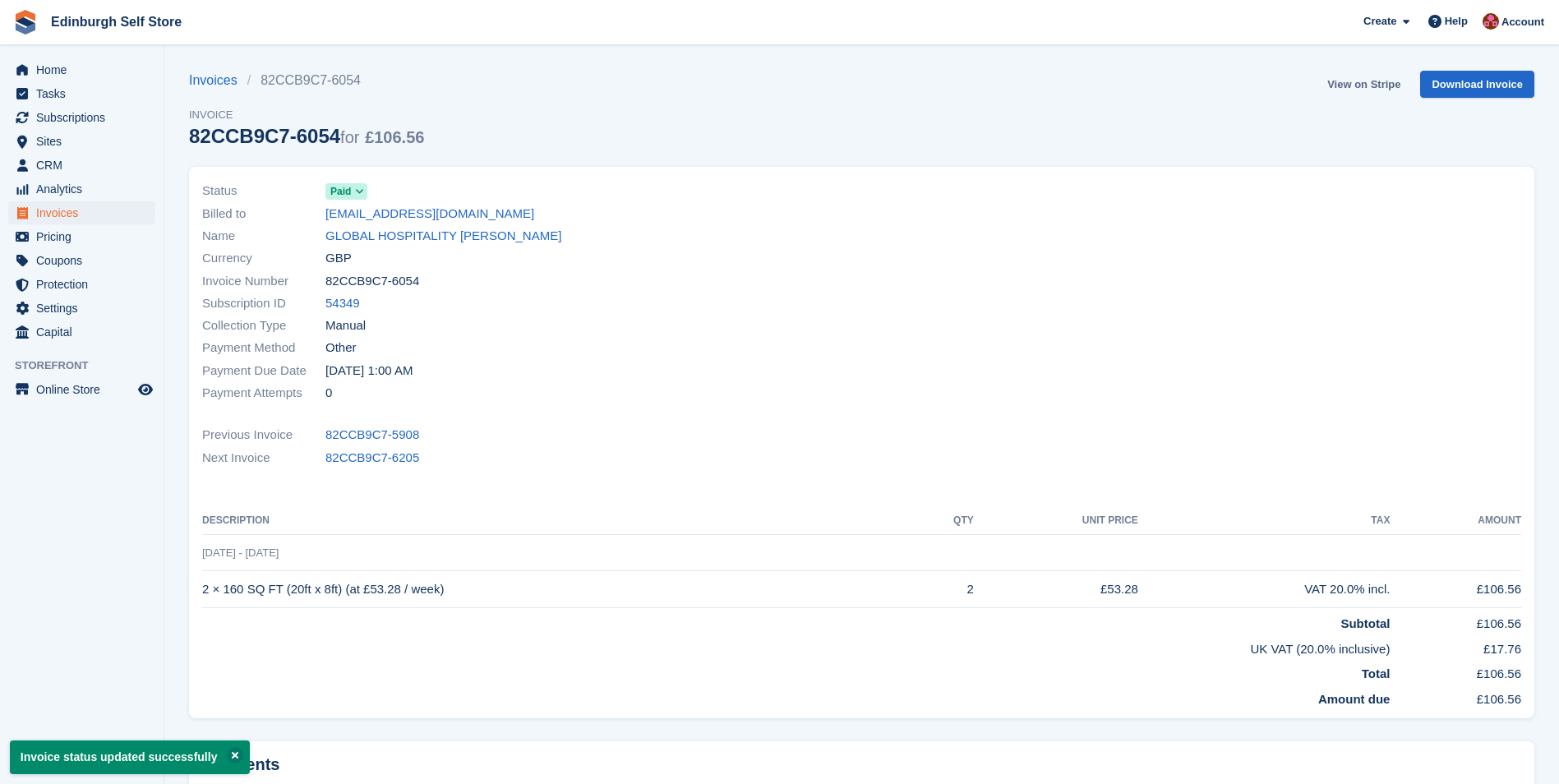
click at [1389, 86] on link "View on Stripe" at bounding box center [1363, 84] width 86 height 27
click at [95, 208] on span "Invoices" at bounding box center [85, 212] width 99 height 23
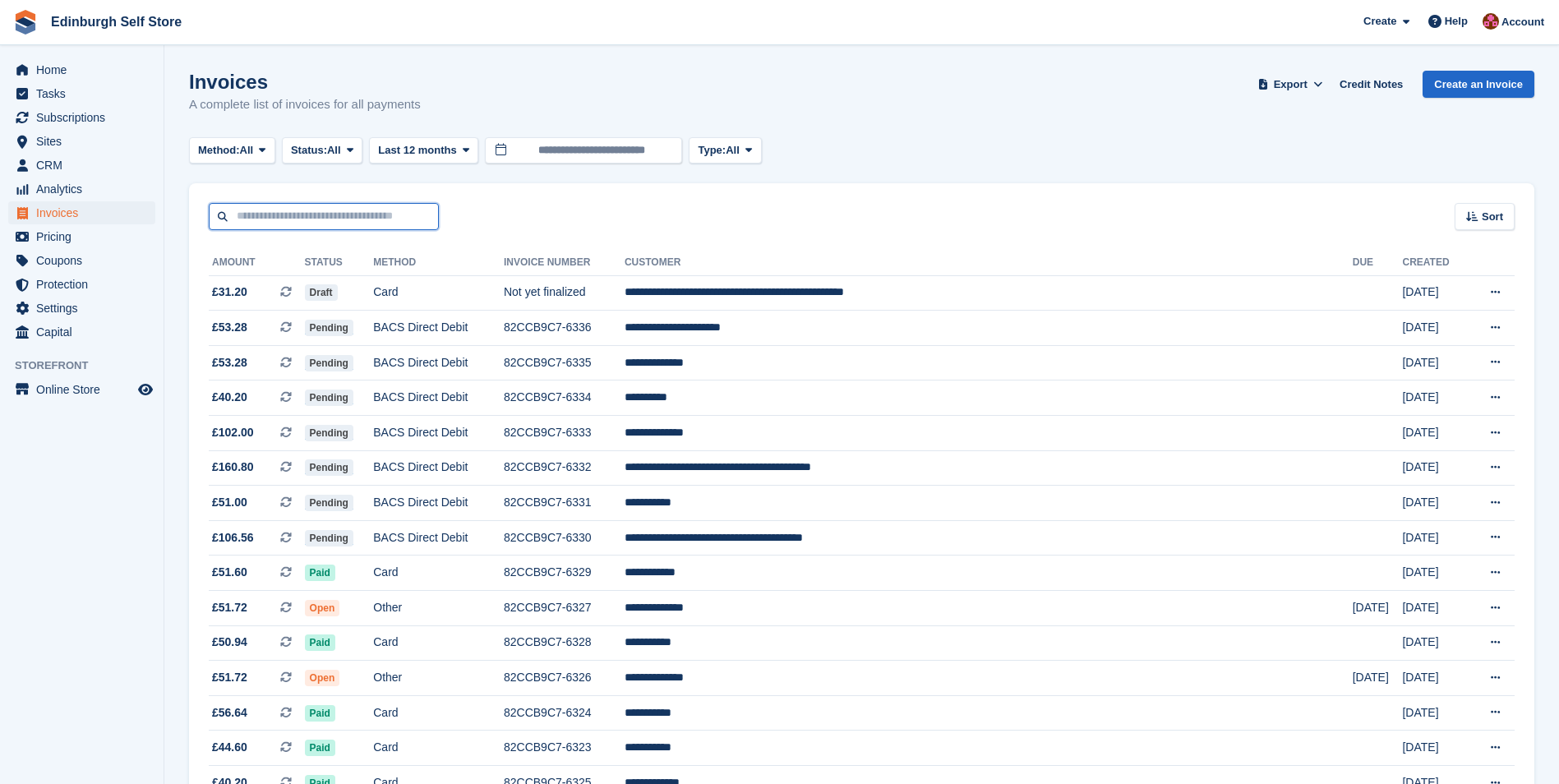
click at [352, 216] on input "text" at bounding box center [324, 216] width 230 height 27
type input "*****"
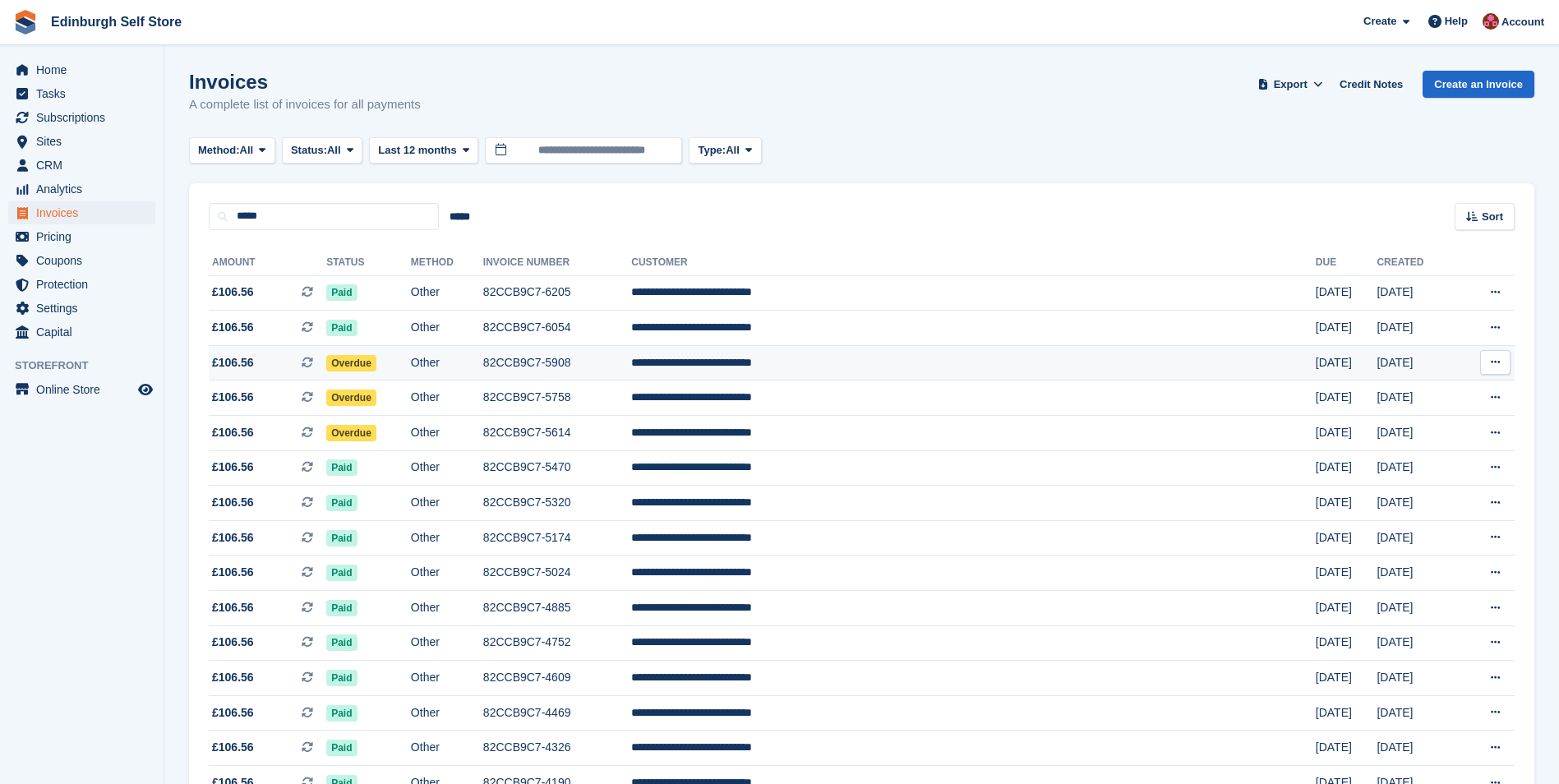
click at [376, 360] on span "Overdue" at bounding box center [351, 362] width 50 height 16
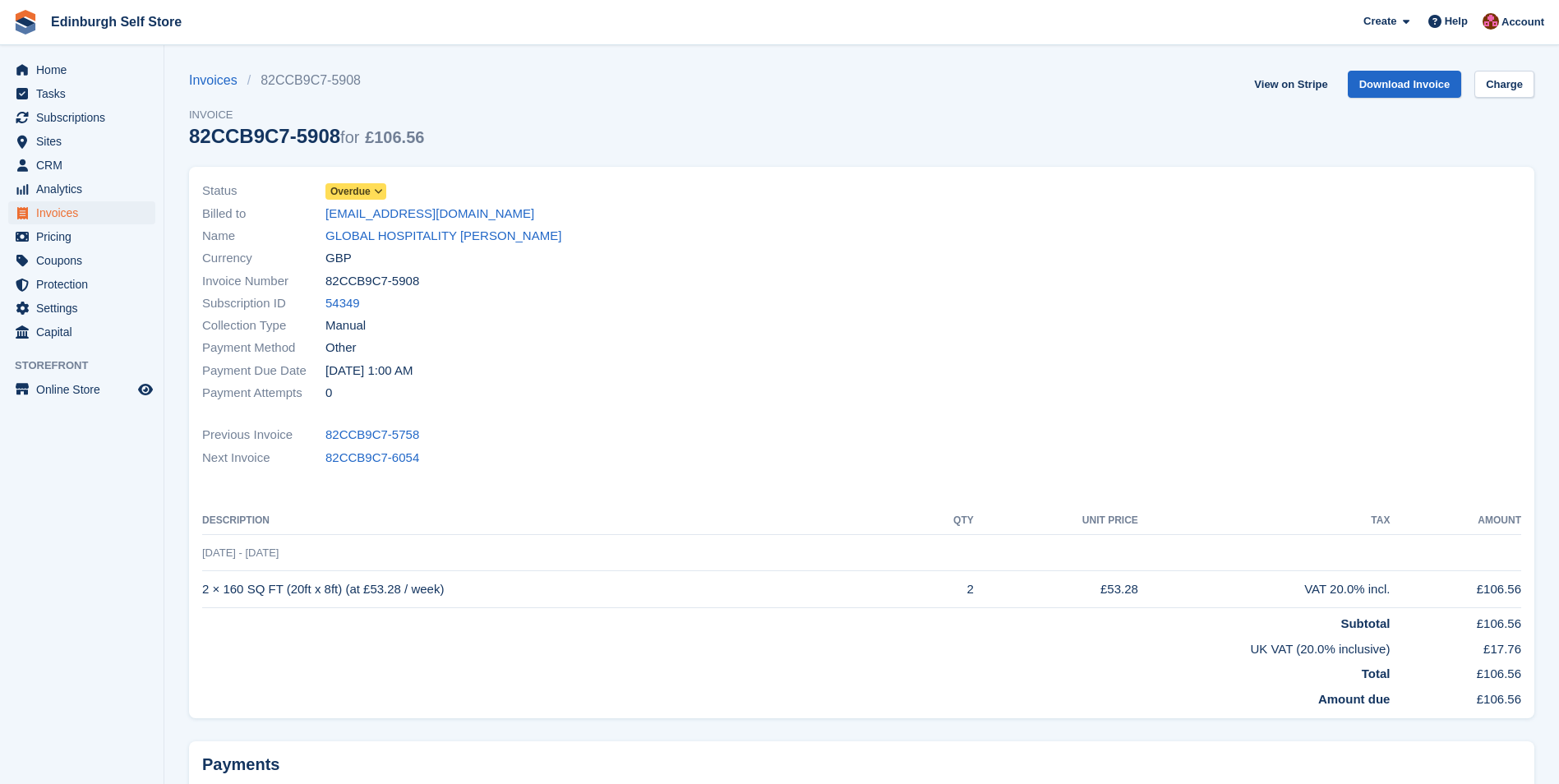
click at [354, 192] on span "Overdue" at bounding box center [350, 191] width 40 height 14
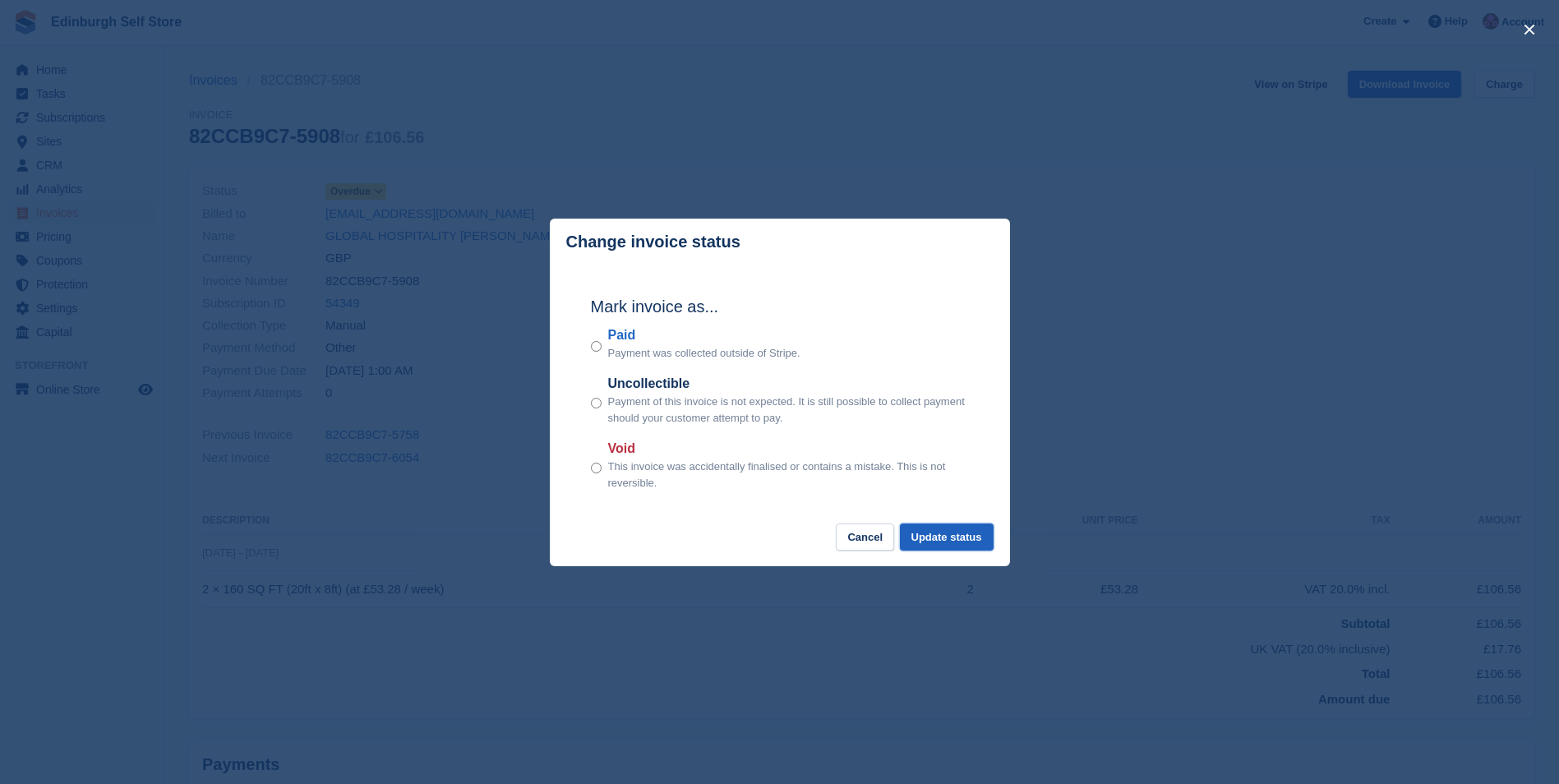
click at [937, 538] on button "Update status" at bounding box center [947, 537] width 94 height 27
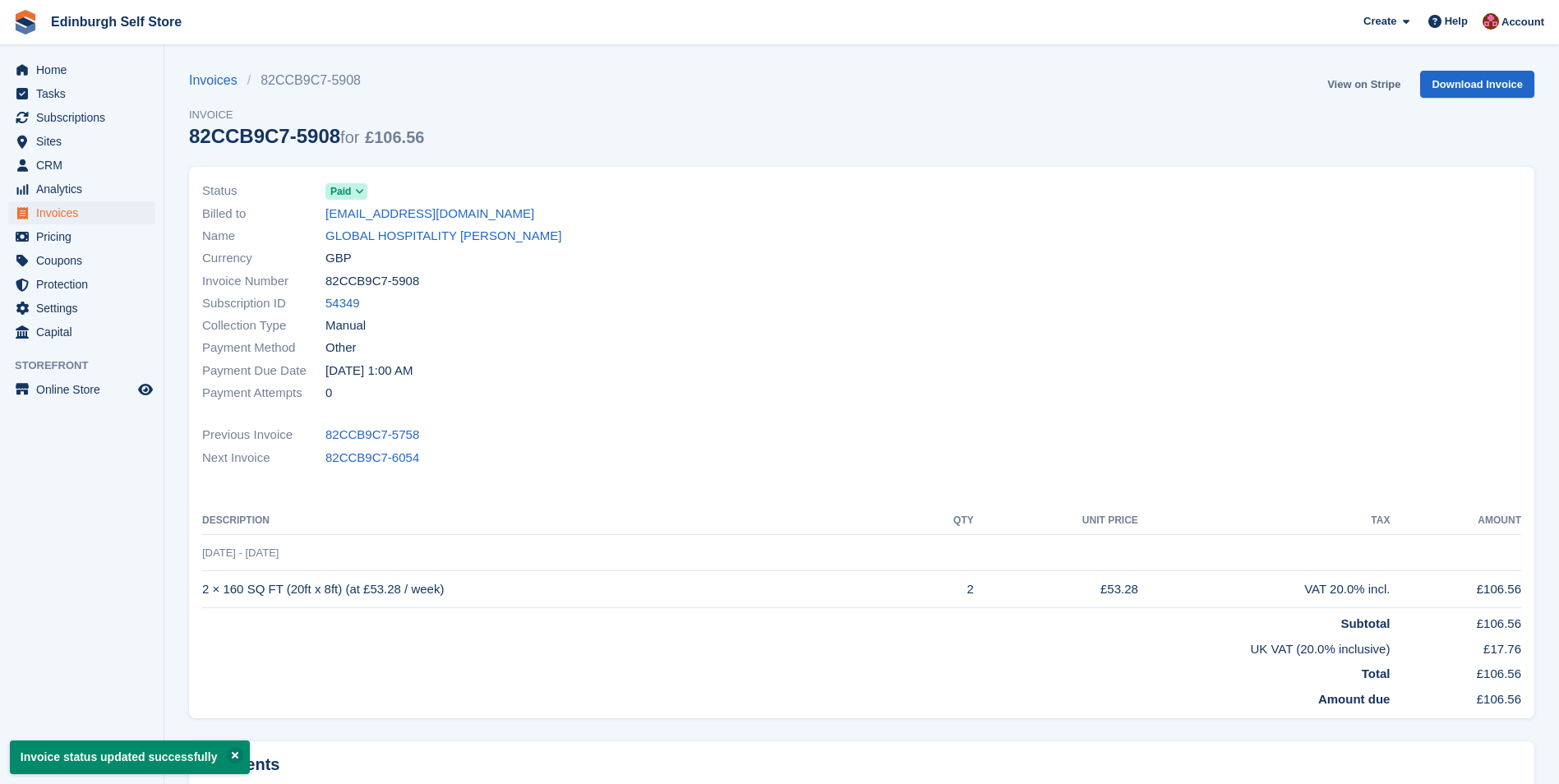
click at [1362, 84] on link "View on Stripe" at bounding box center [1363, 84] width 86 height 27
click at [83, 212] on span "Invoices" at bounding box center [85, 212] width 99 height 23
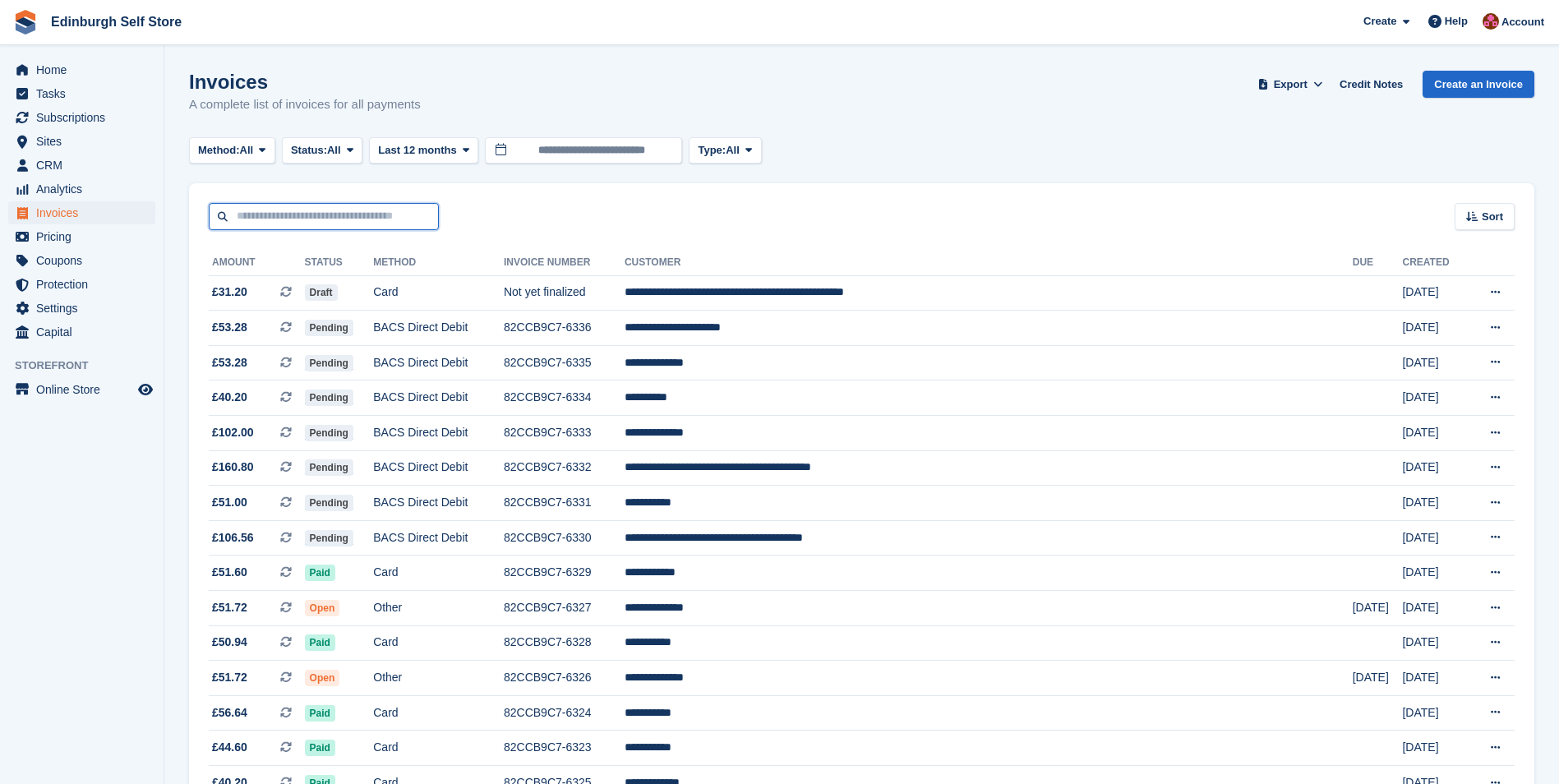
click at [295, 219] on input "text" at bounding box center [324, 216] width 230 height 27
type input "*****"
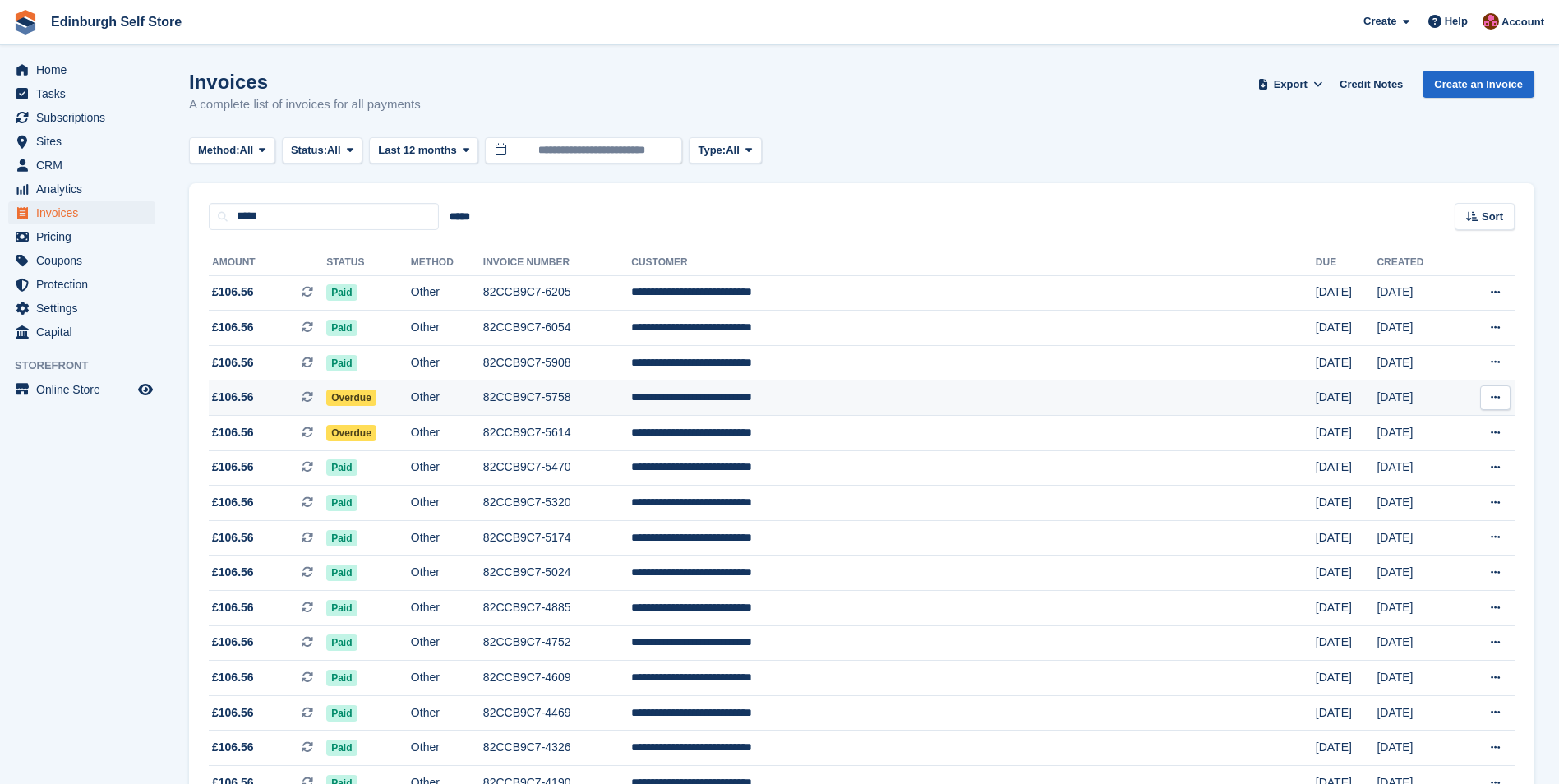
click at [376, 393] on span "Overdue" at bounding box center [351, 397] width 50 height 16
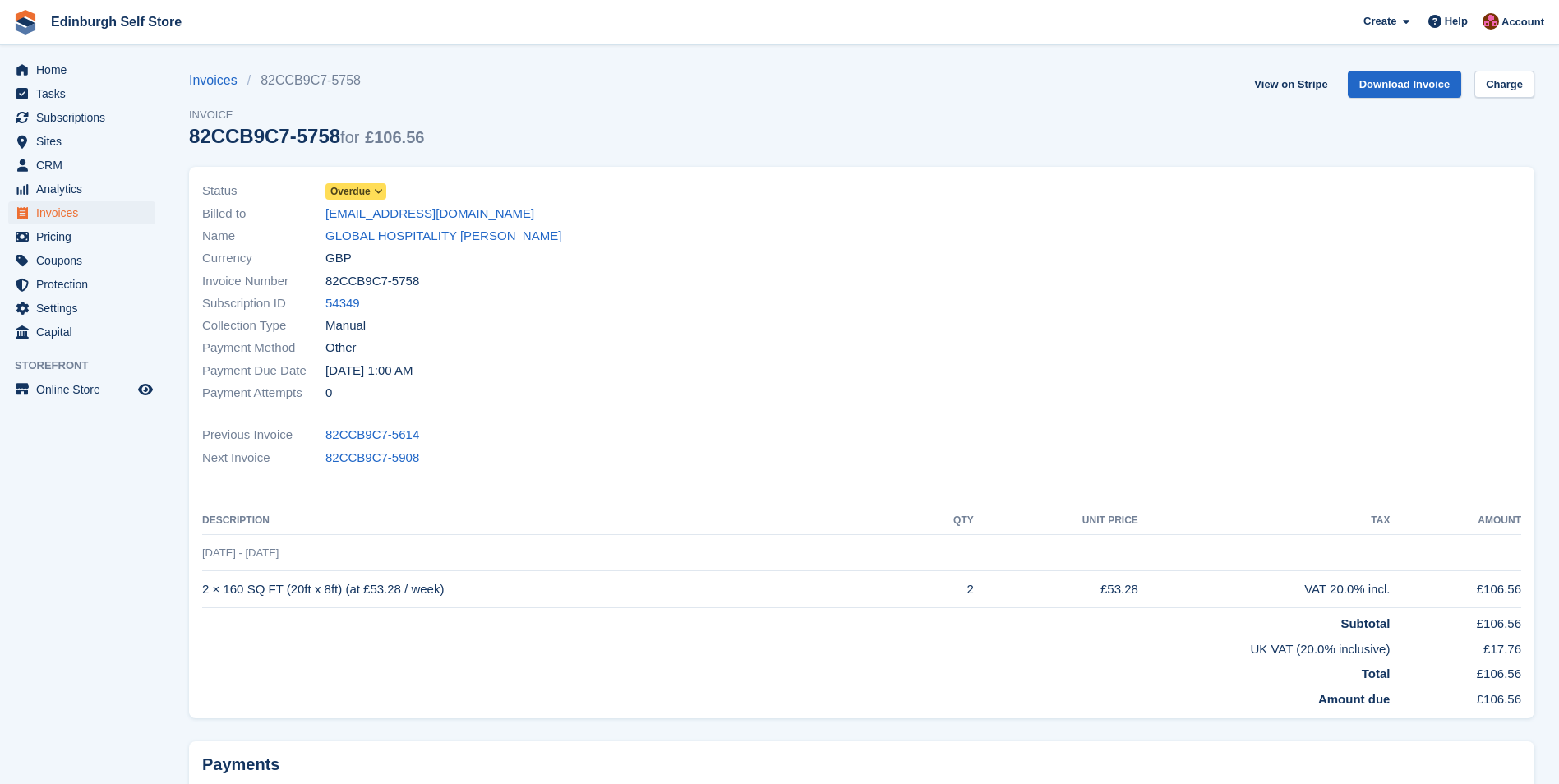
click at [352, 191] on span "Overdue" at bounding box center [350, 191] width 40 height 14
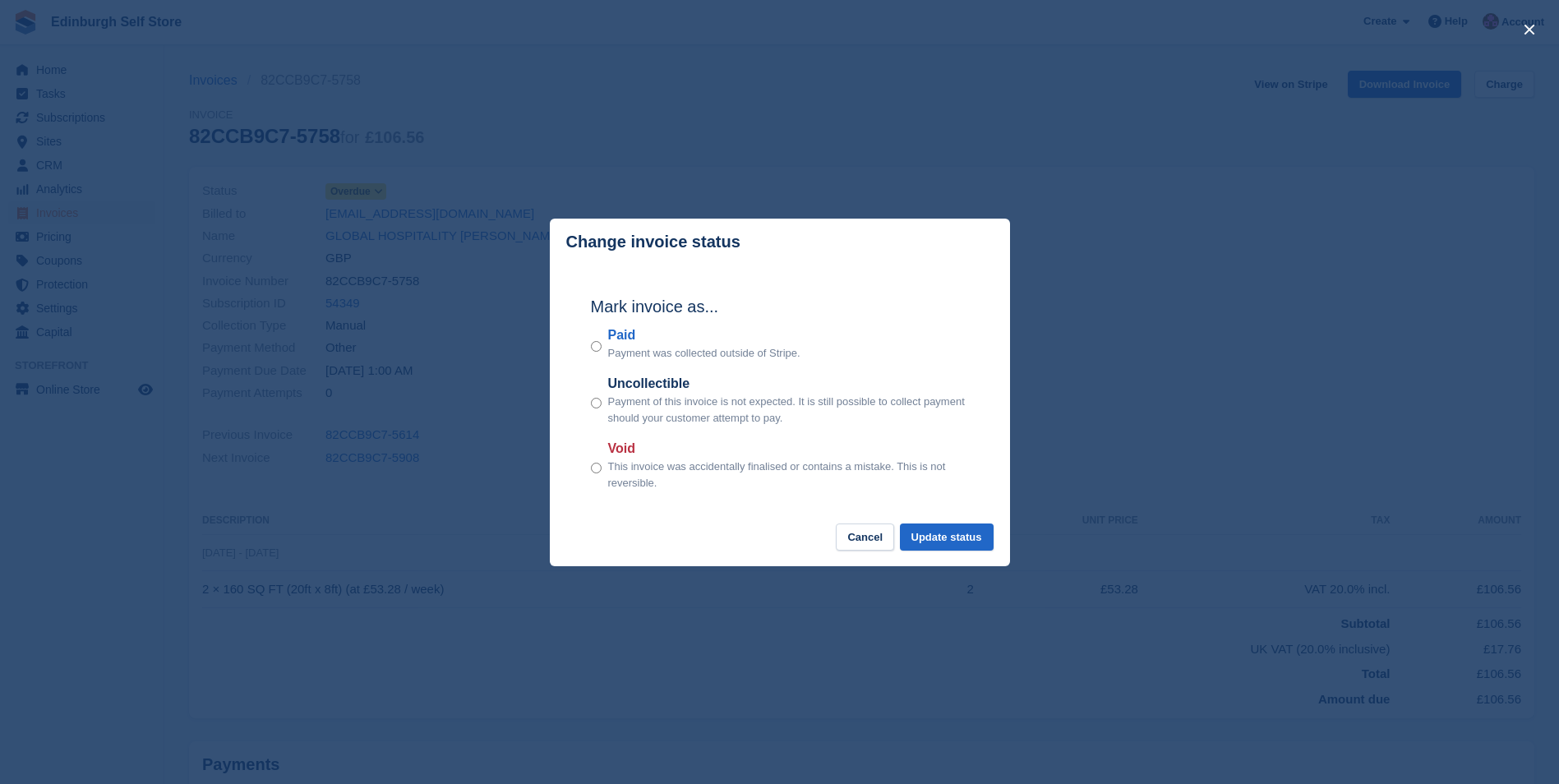
click at [589, 343] on div "Mark invoice as... Paid Payment was collected outside of Stripe. Uncollectible …" at bounding box center [780, 395] width 411 height 259
click at [940, 538] on button "Update status" at bounding box center [947, 537] width 94 height 27
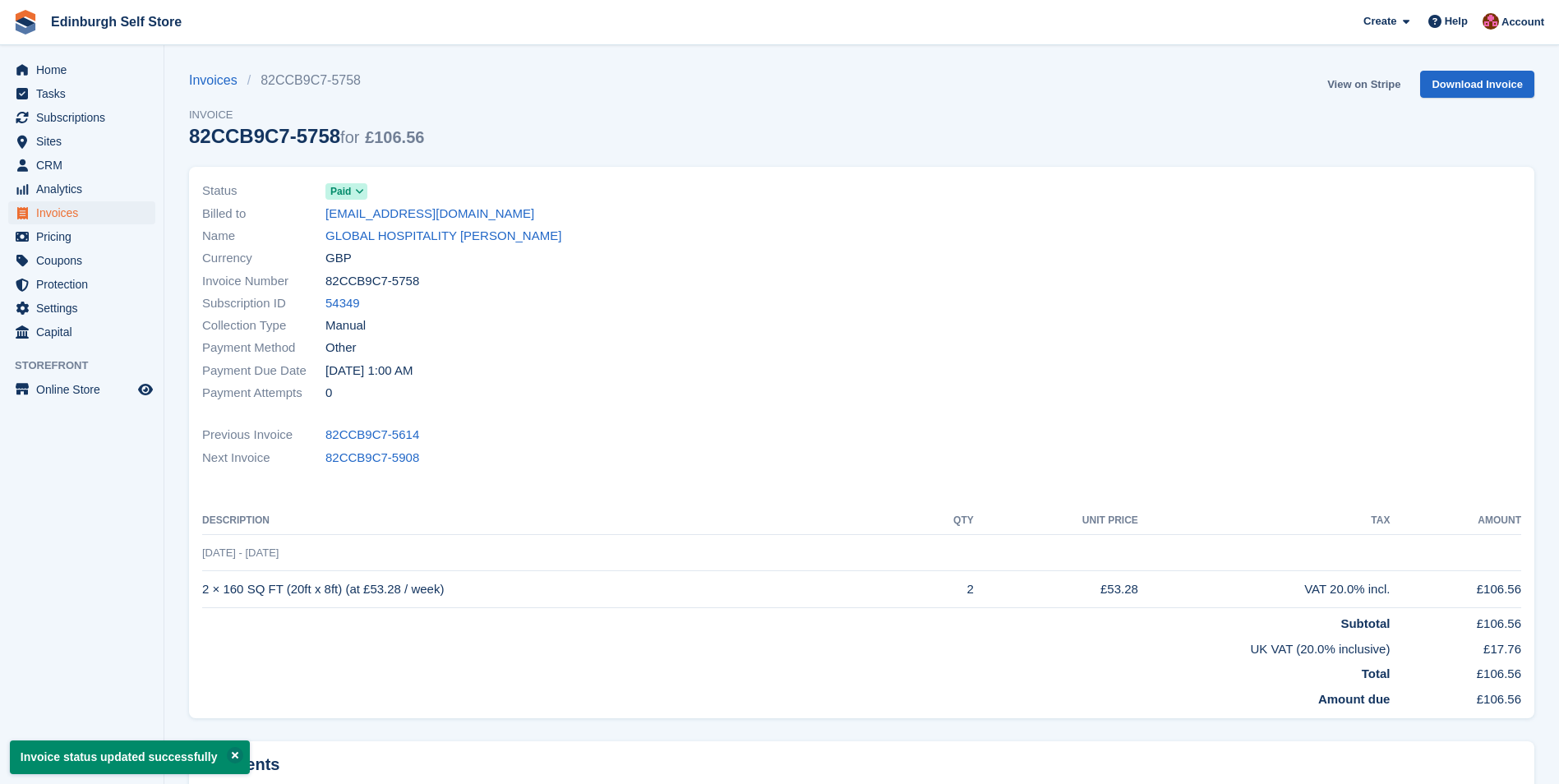
click at [1375, 82] on link "View on Stripe" at bounding box center [1363, 84] width 86 height 27
click at [83, 212] on span "Invoices" at bounding box center [85, 212] width 99 height 23
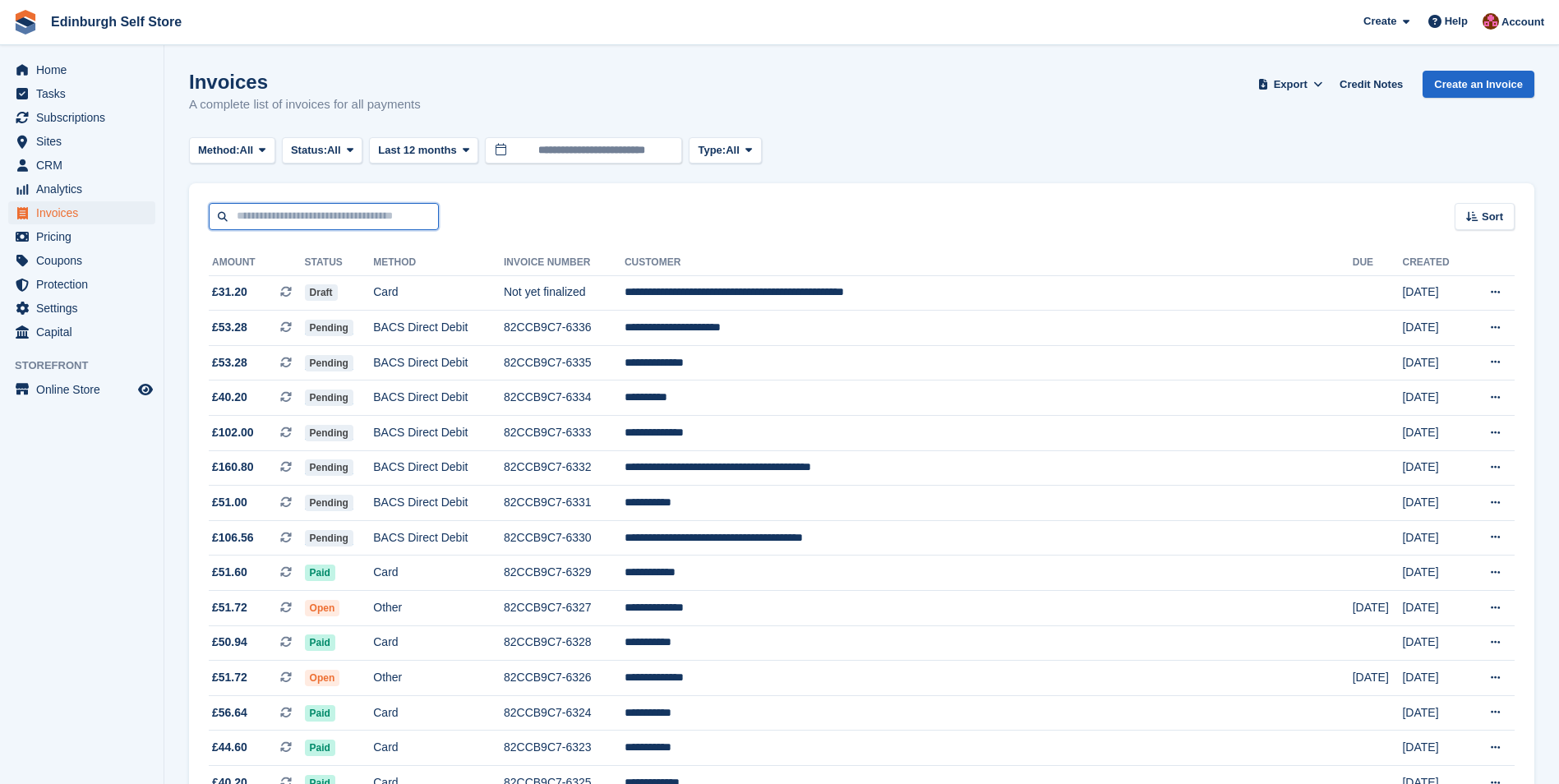
click at [263, 216] on input "text" at bounding box center [324, 216] width 230 height 27
type input "*****"
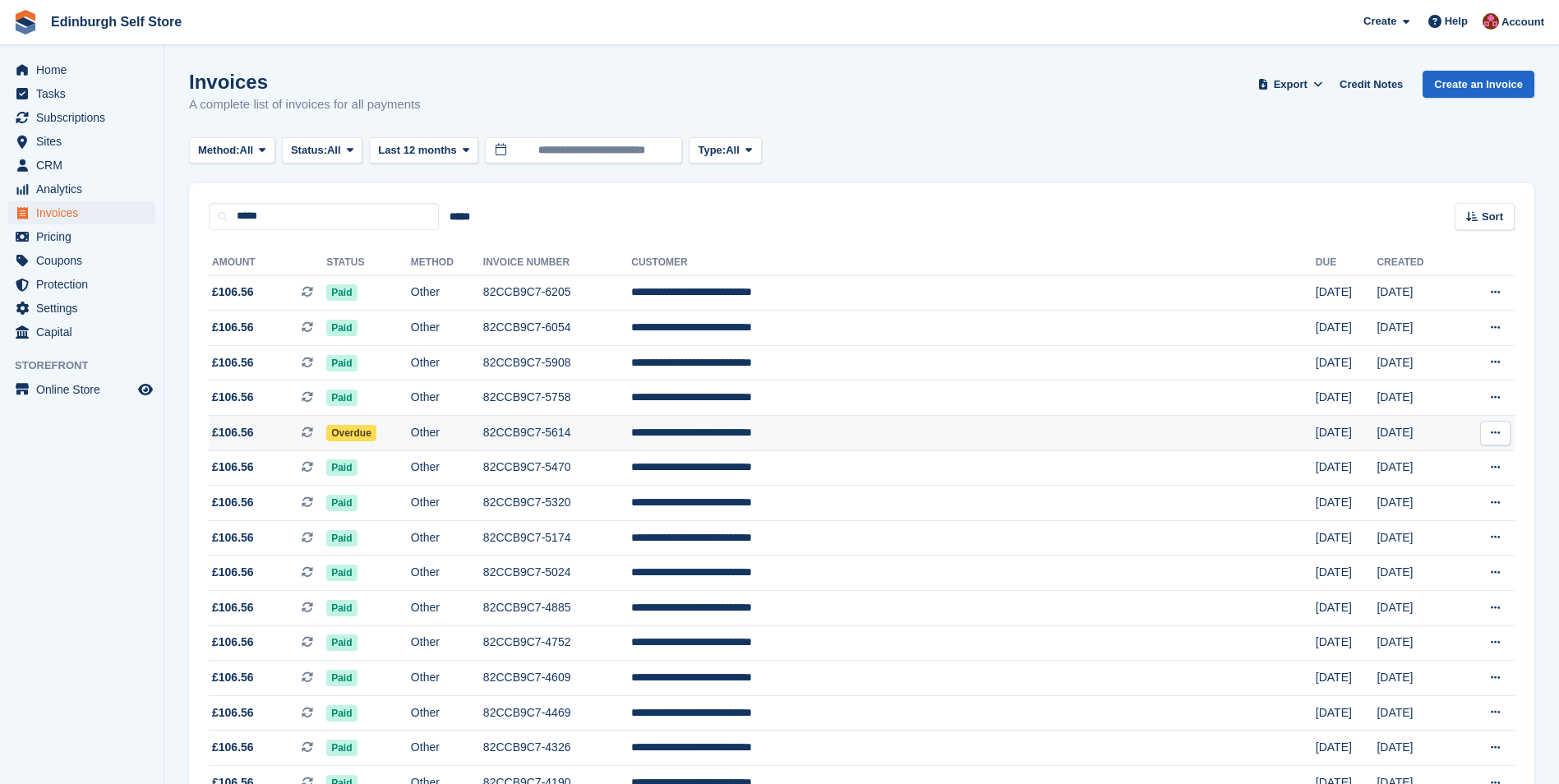
click at [376, 424] on span "Overdue" at bounding box center [351, 432] width 50 height 16
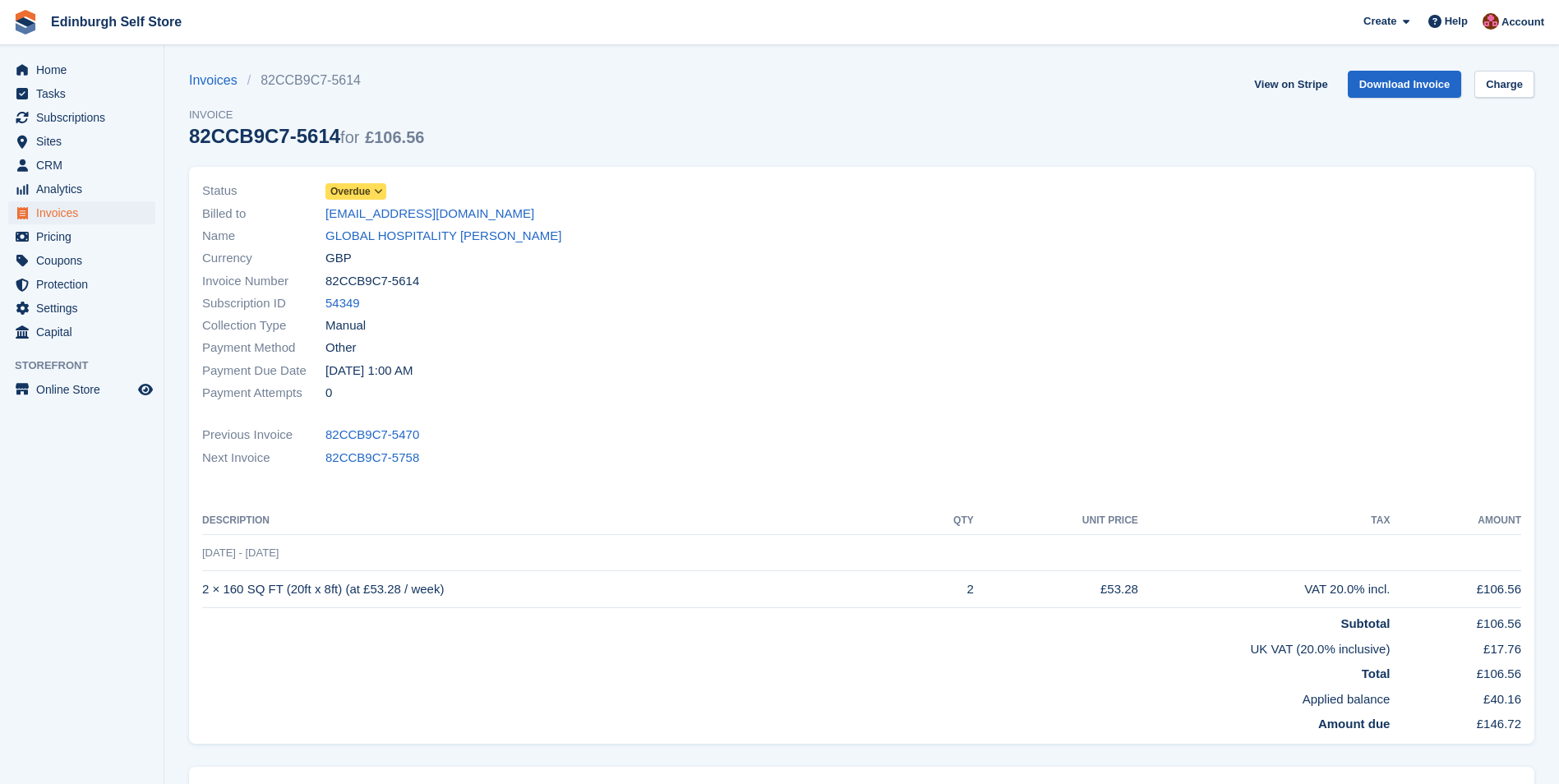
click at [355, 190] on span "Overdue" at bounding box center [350, 191] width 40 height 14
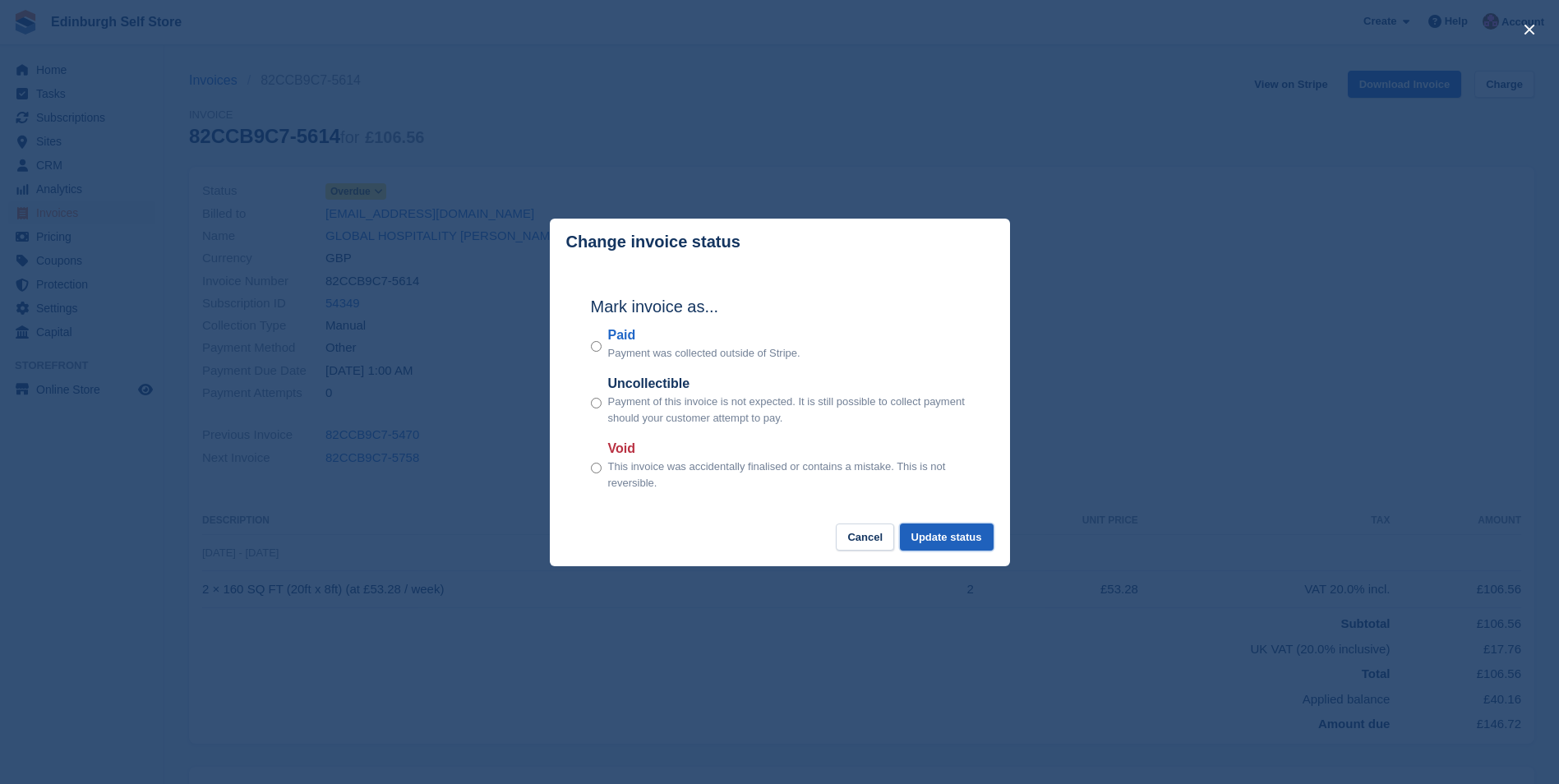
click at [939, 533] on button "Update status" at bounding box center [947, 537] width 94 height 27
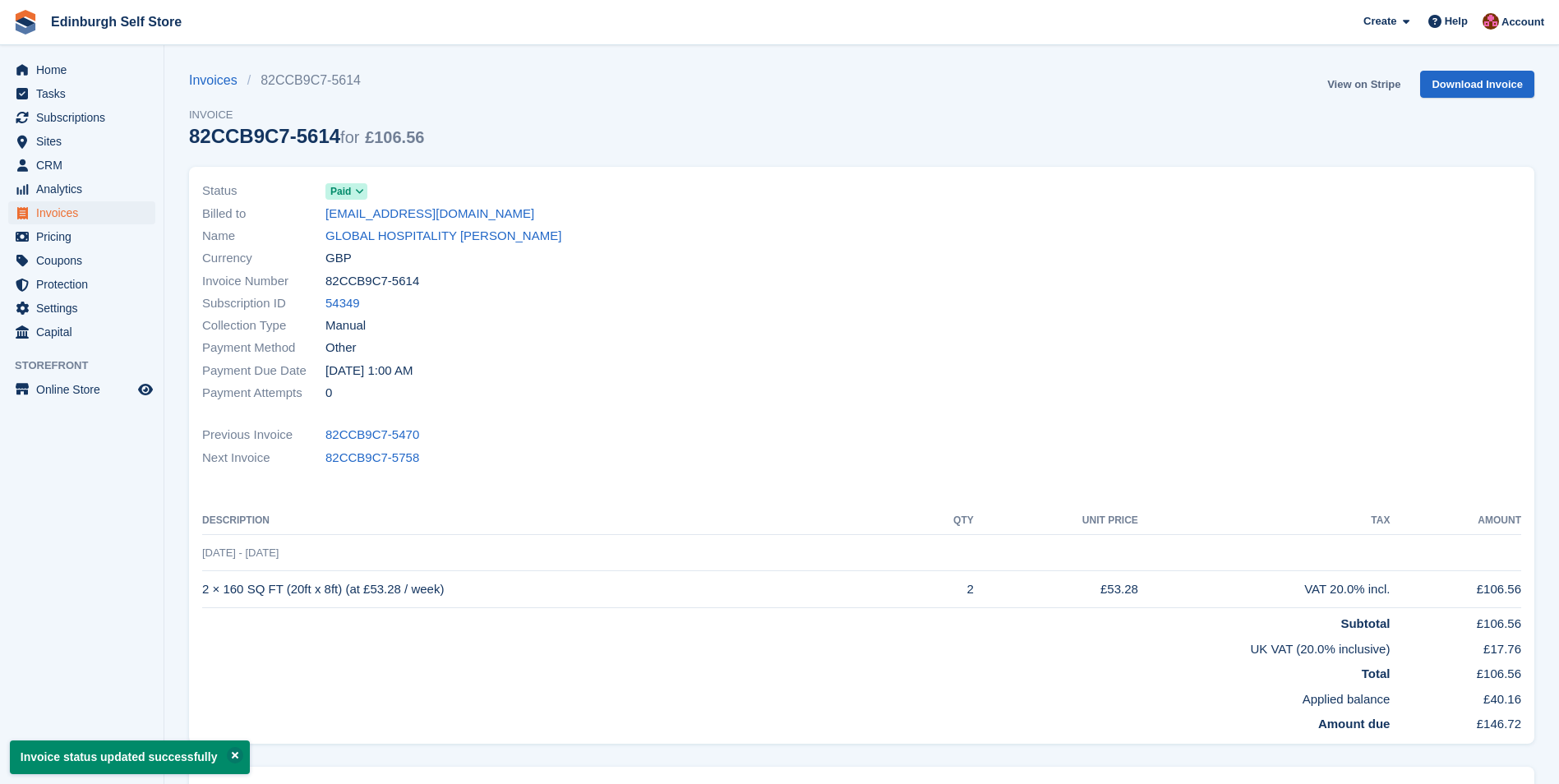
click at [1356, 84] on link "View on Stripe" at bounding box center [1363, 84] width 86 height 27
